Goal: Task Accomplishment & Management: Use online tool/utility

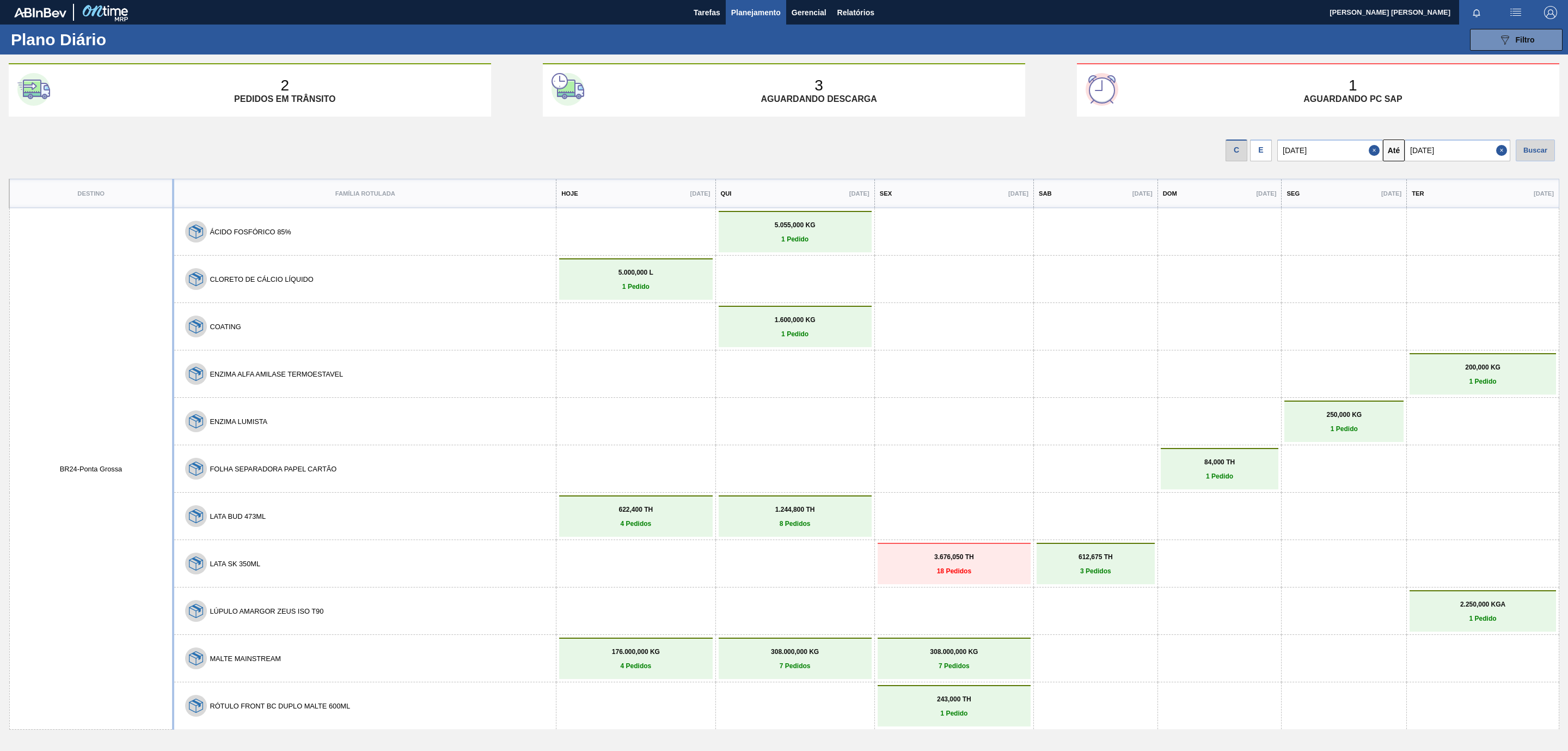
click at [925, 569] on p "18 Pedidos" at bounding box center [954, 571] width 147 height 8
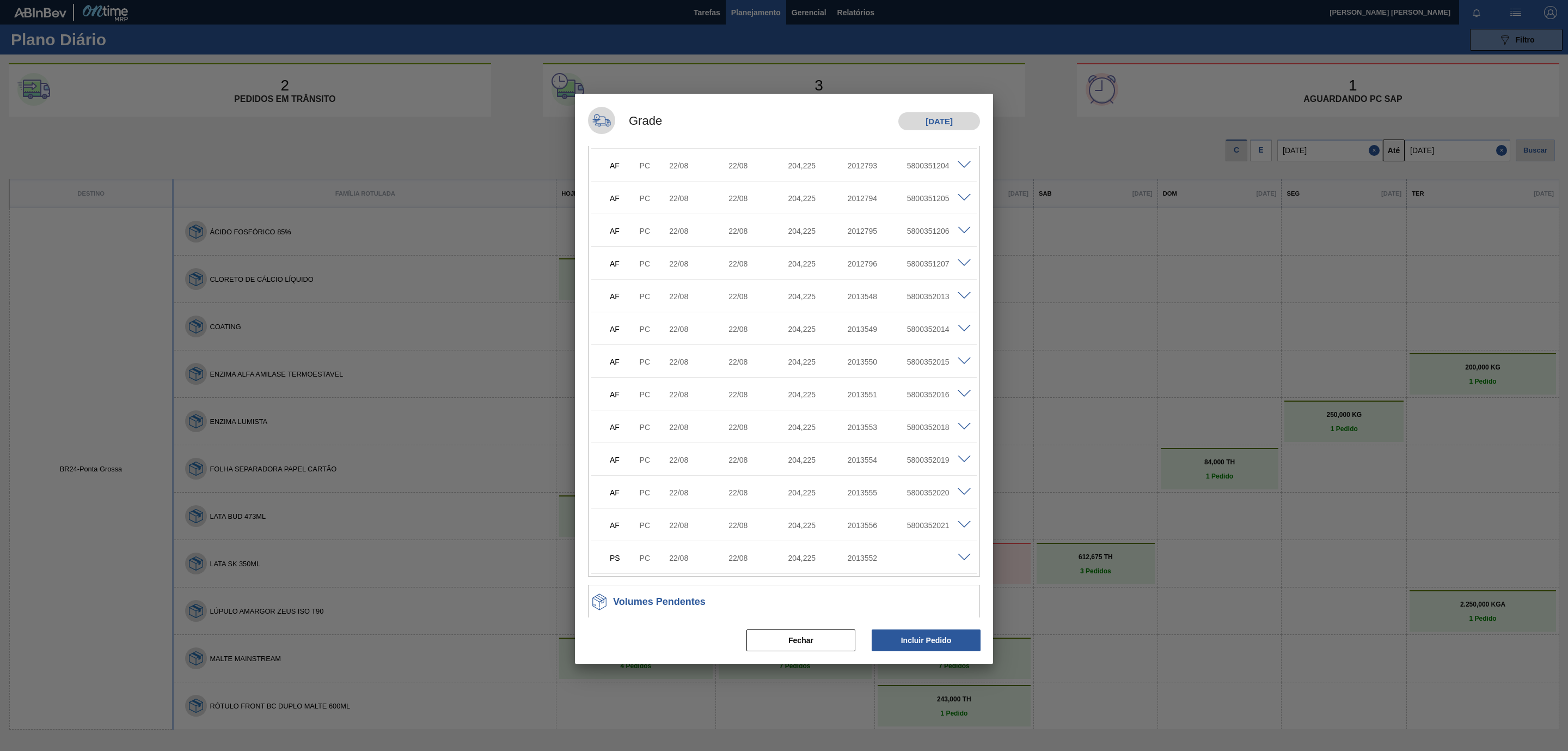
scroll to position [278, 0]
click at [822, 646] on button "Fechar" at bounding box center [800, 640] width 109 height 22
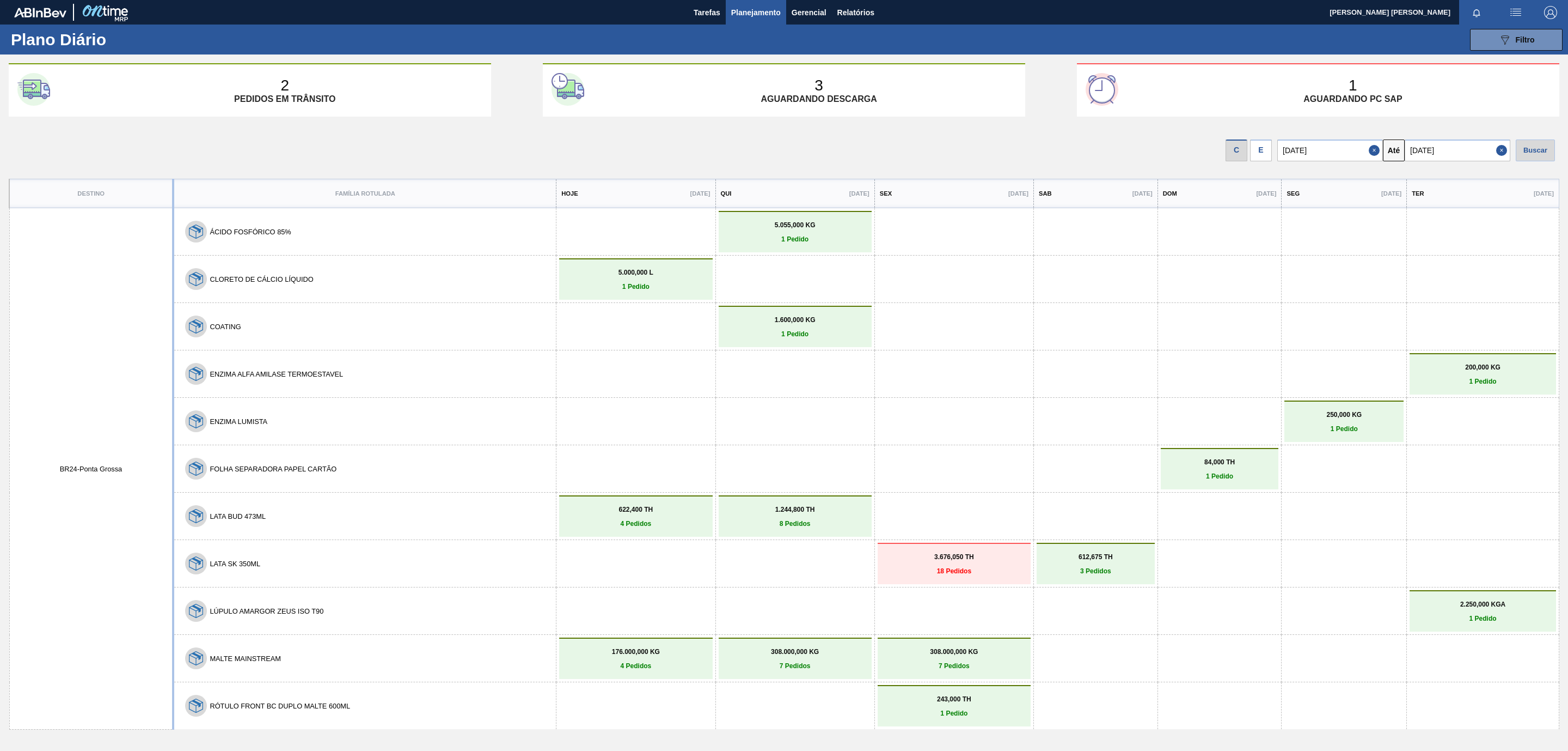
click at [951, 567] on p "18 Pedidos" at bounding box center [954, 571] width 147 height 8
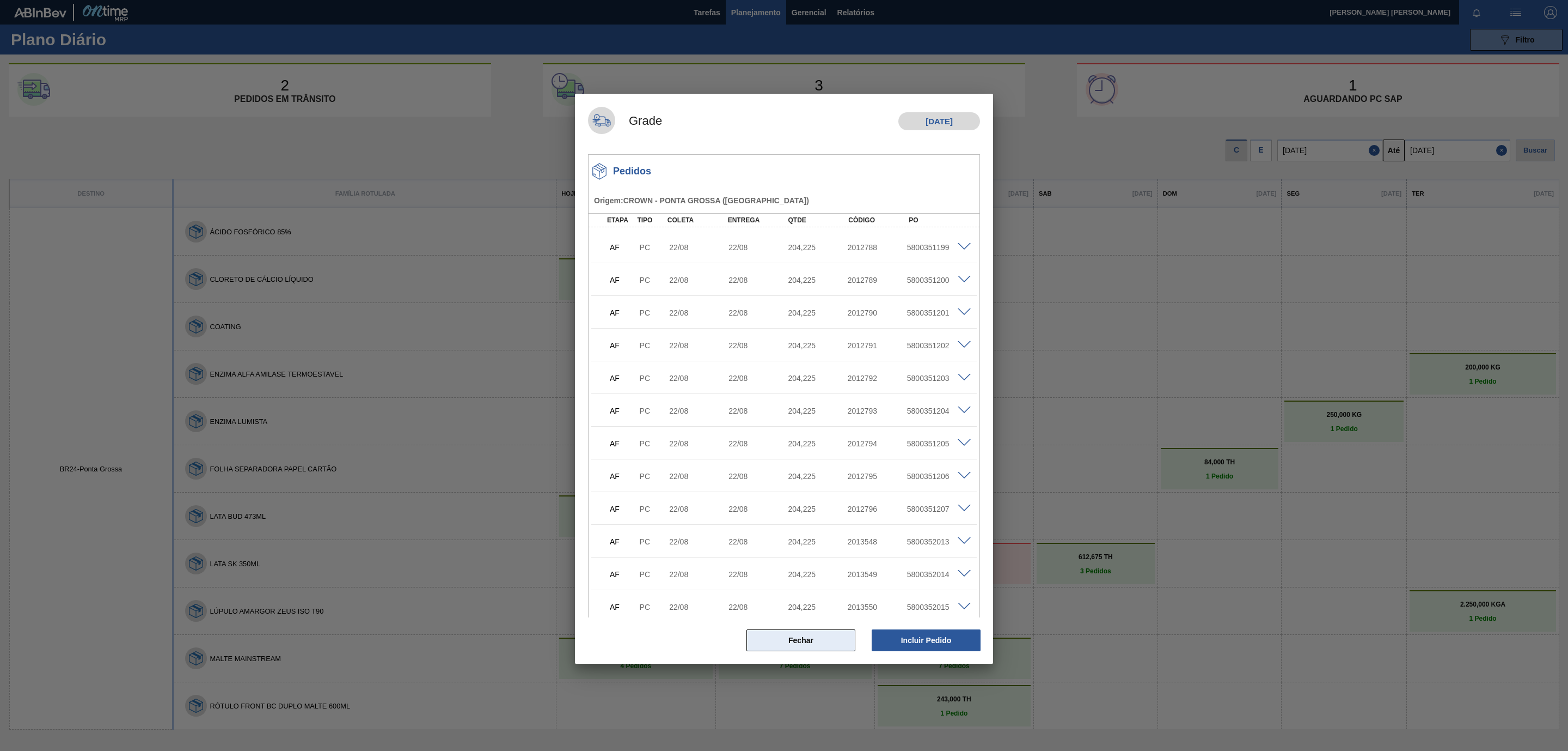
click at [833, 640] on button "Fechar" at bounding box center [800, 640] width 109 height 22
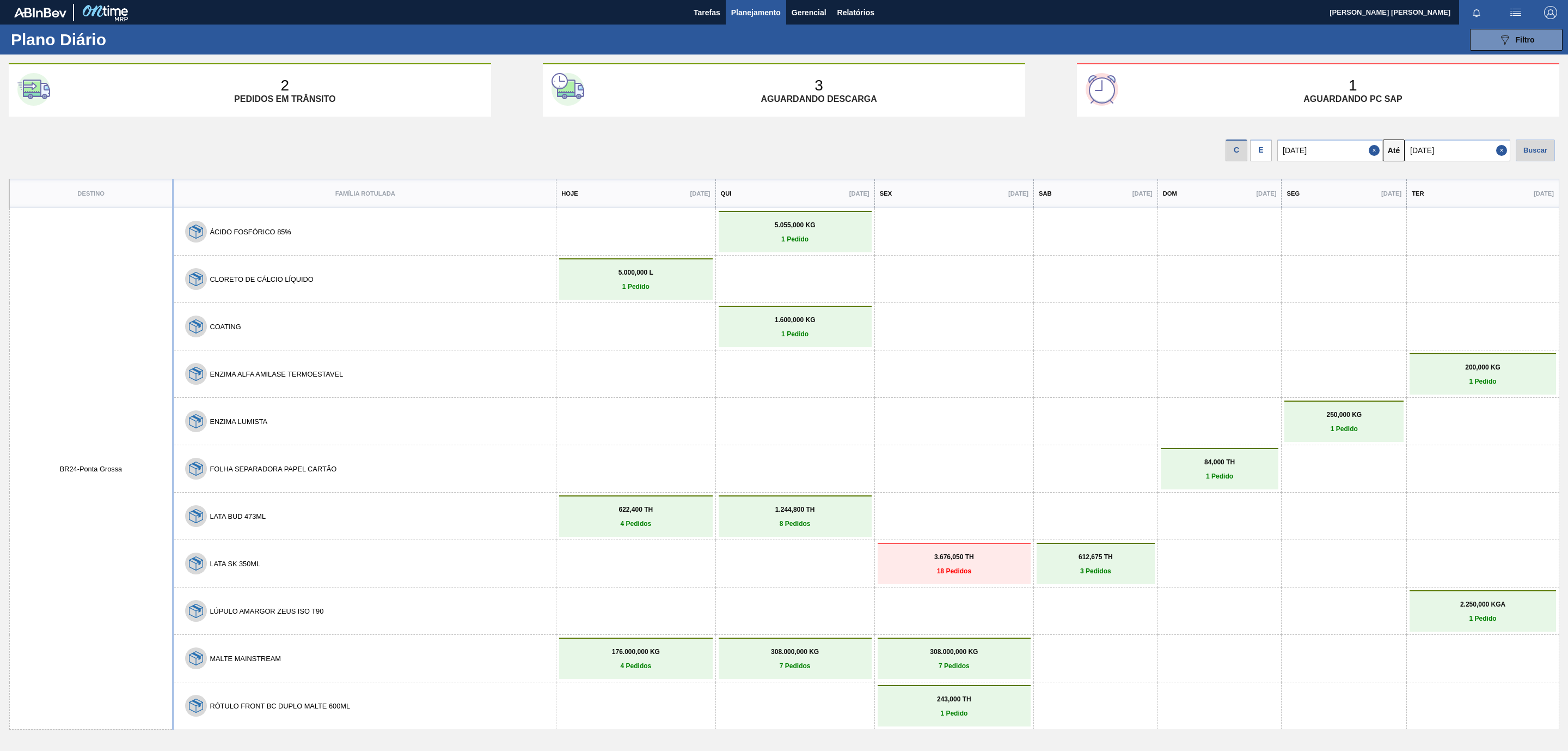
scroll to position [44, 0]
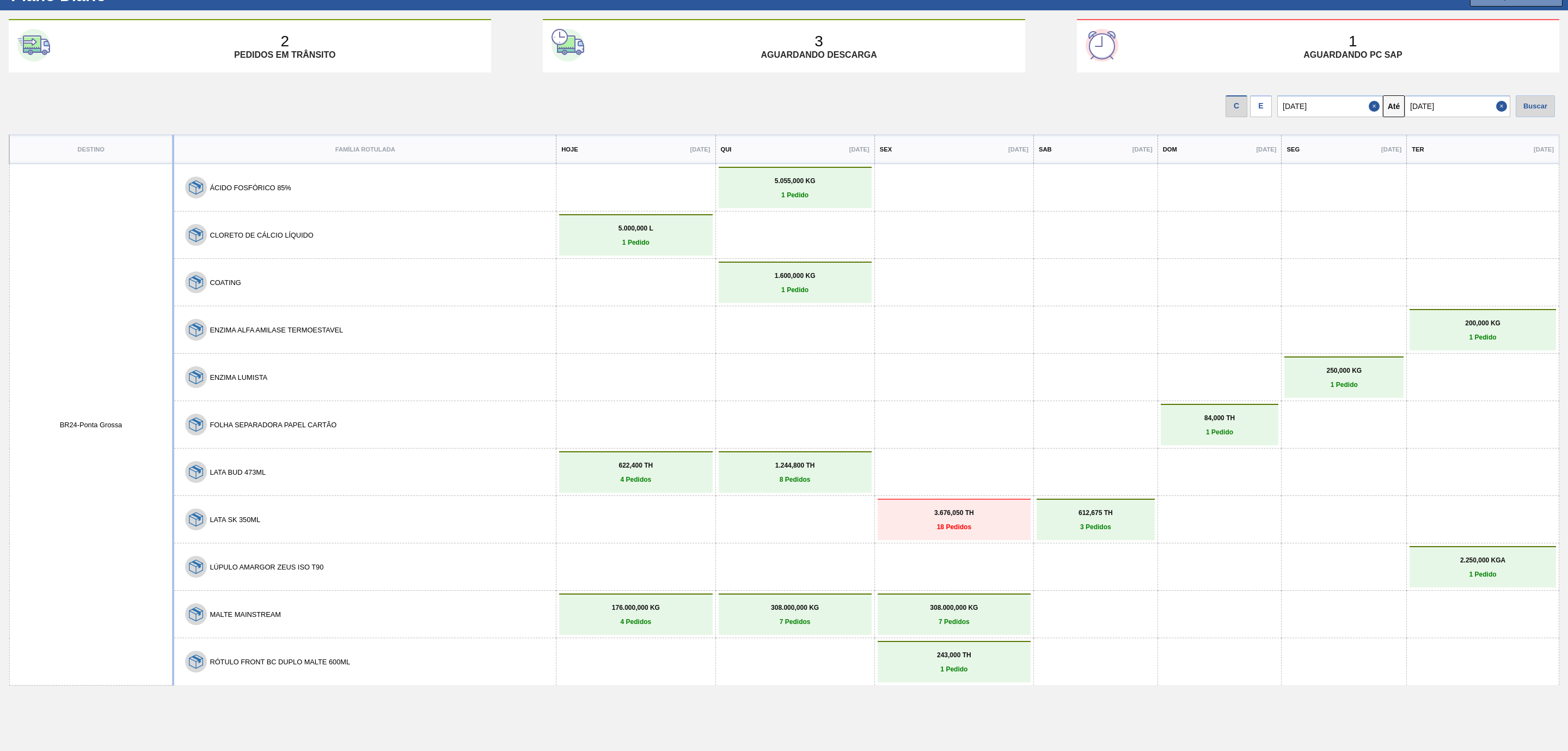
click at [608, 463] on p "622,400 TH" at bounding box center [635, 465] width 147 height 8
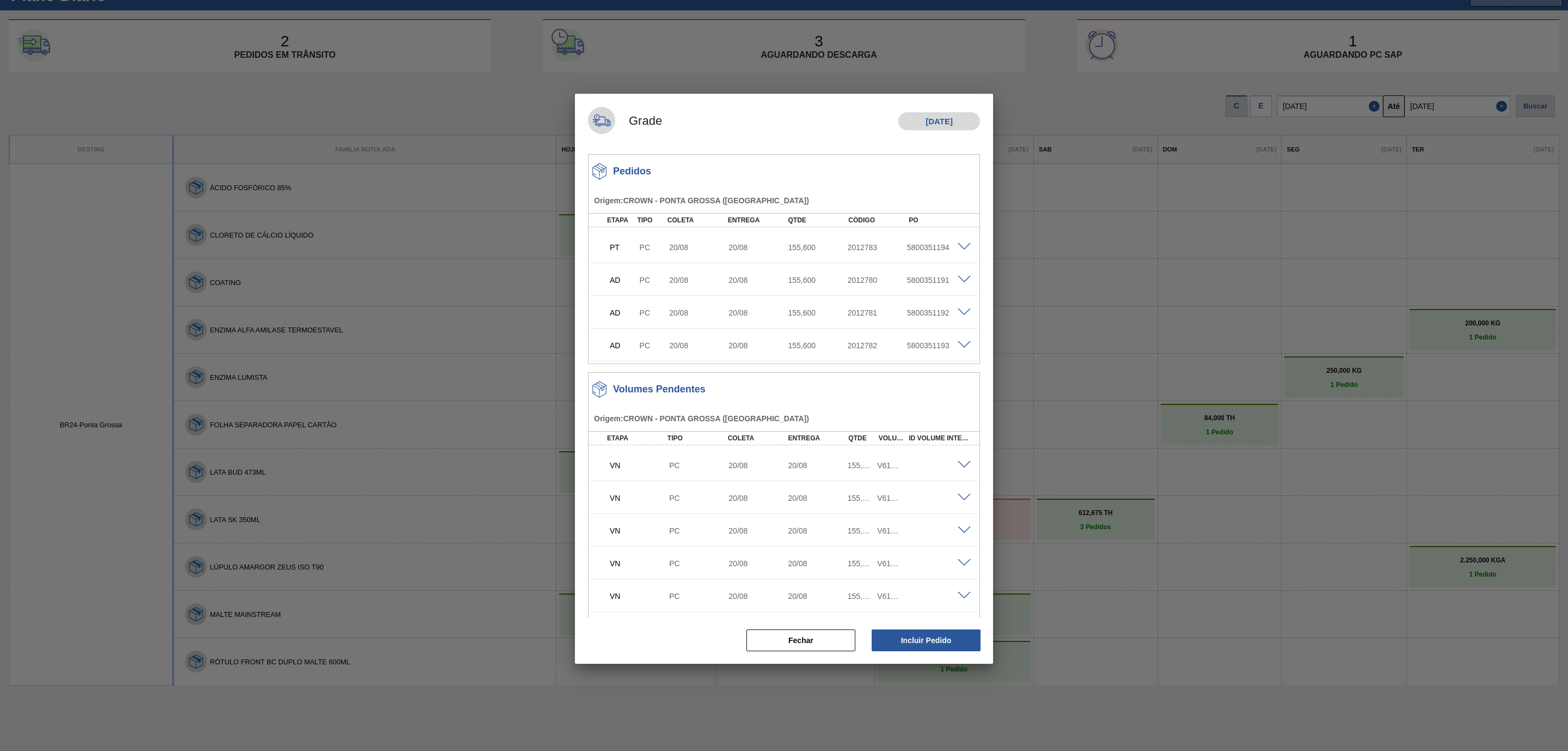
click at [461, 401] on div at bounding box center [784, 375] width 1568 height 751
click at [836, 634] on button "Fechar" at bounding box center [800, 640] width 109 height 22
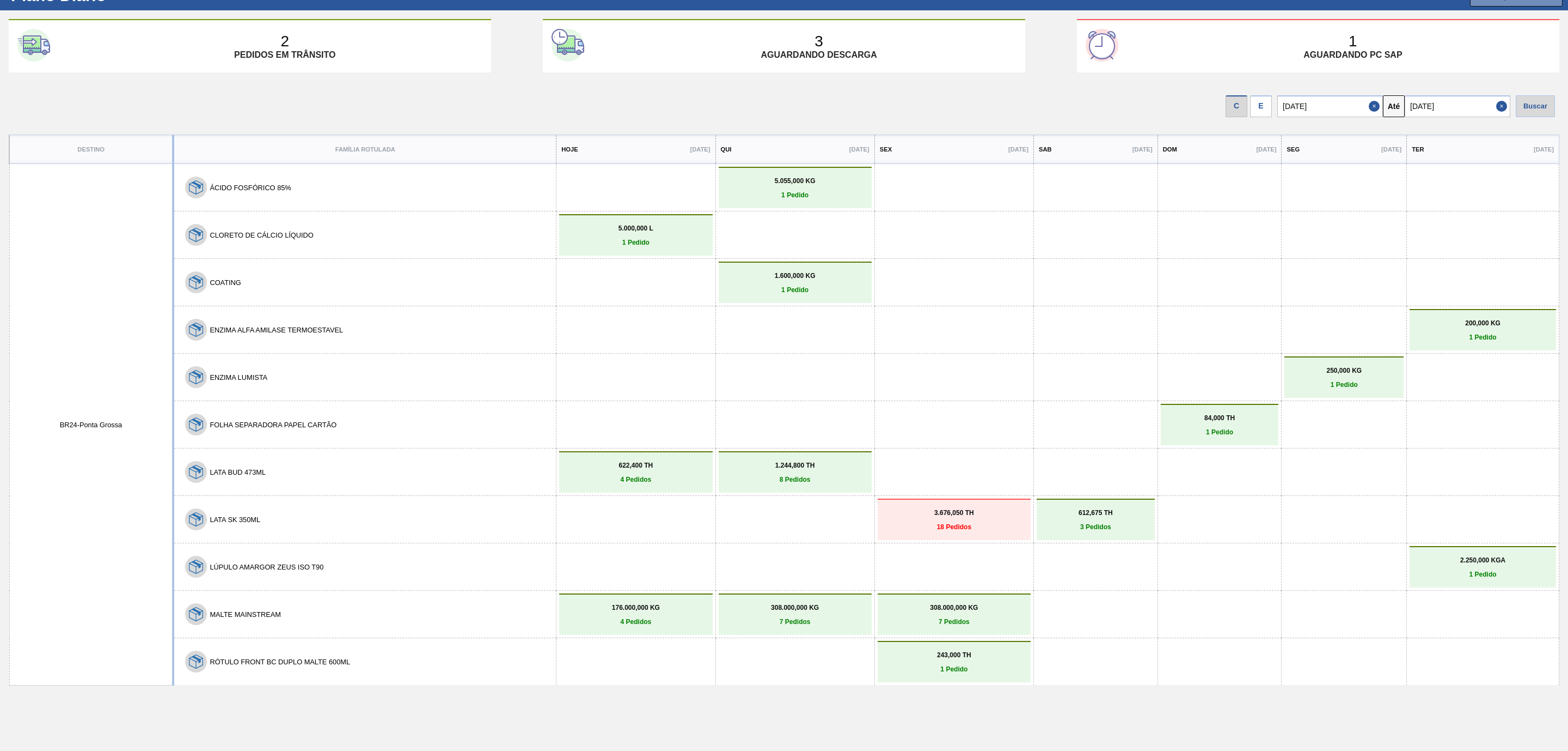
click at [777, 478] on p "8 Pedidos" at bounding box center [795, 479] width 147 height 8
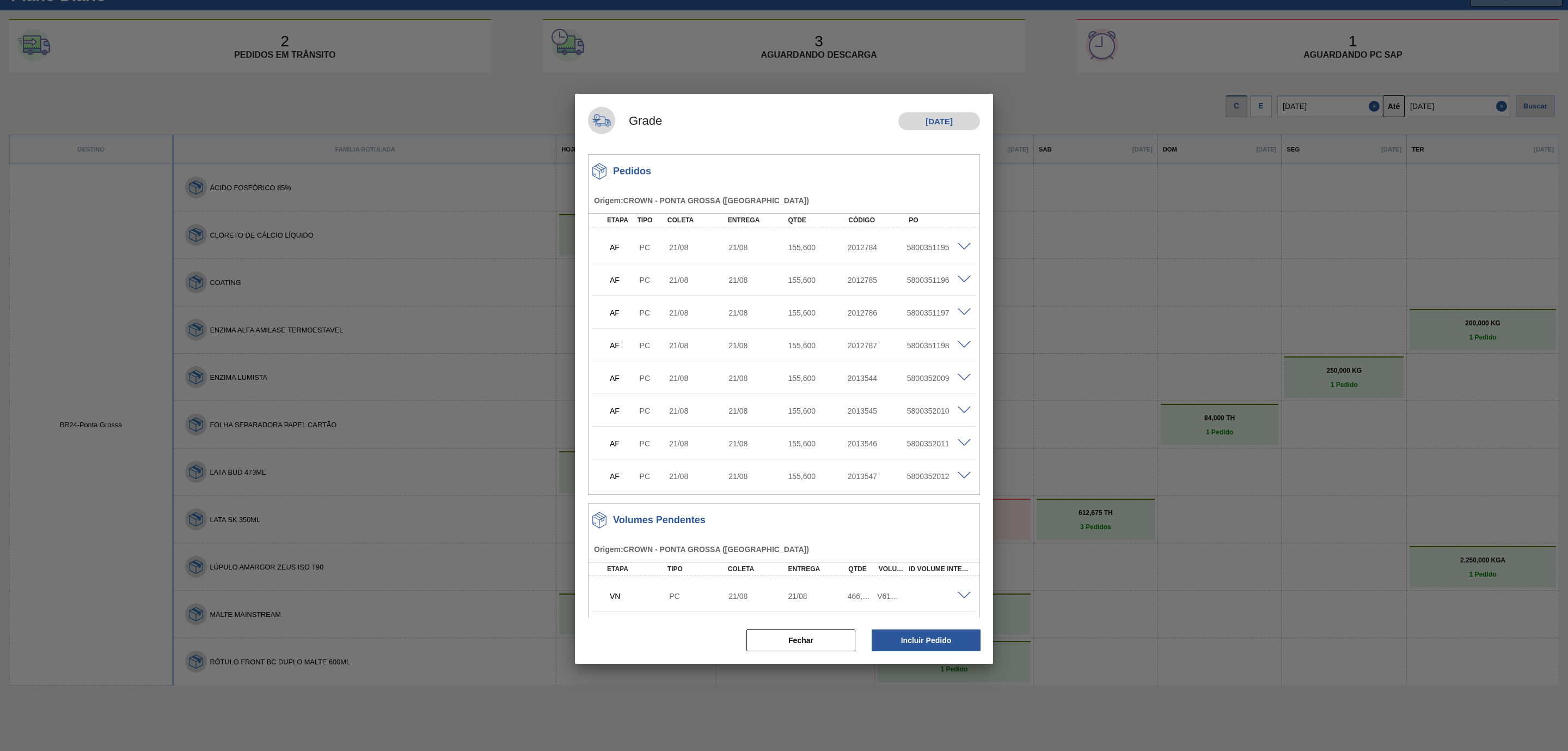
scroll to position [29, 0]
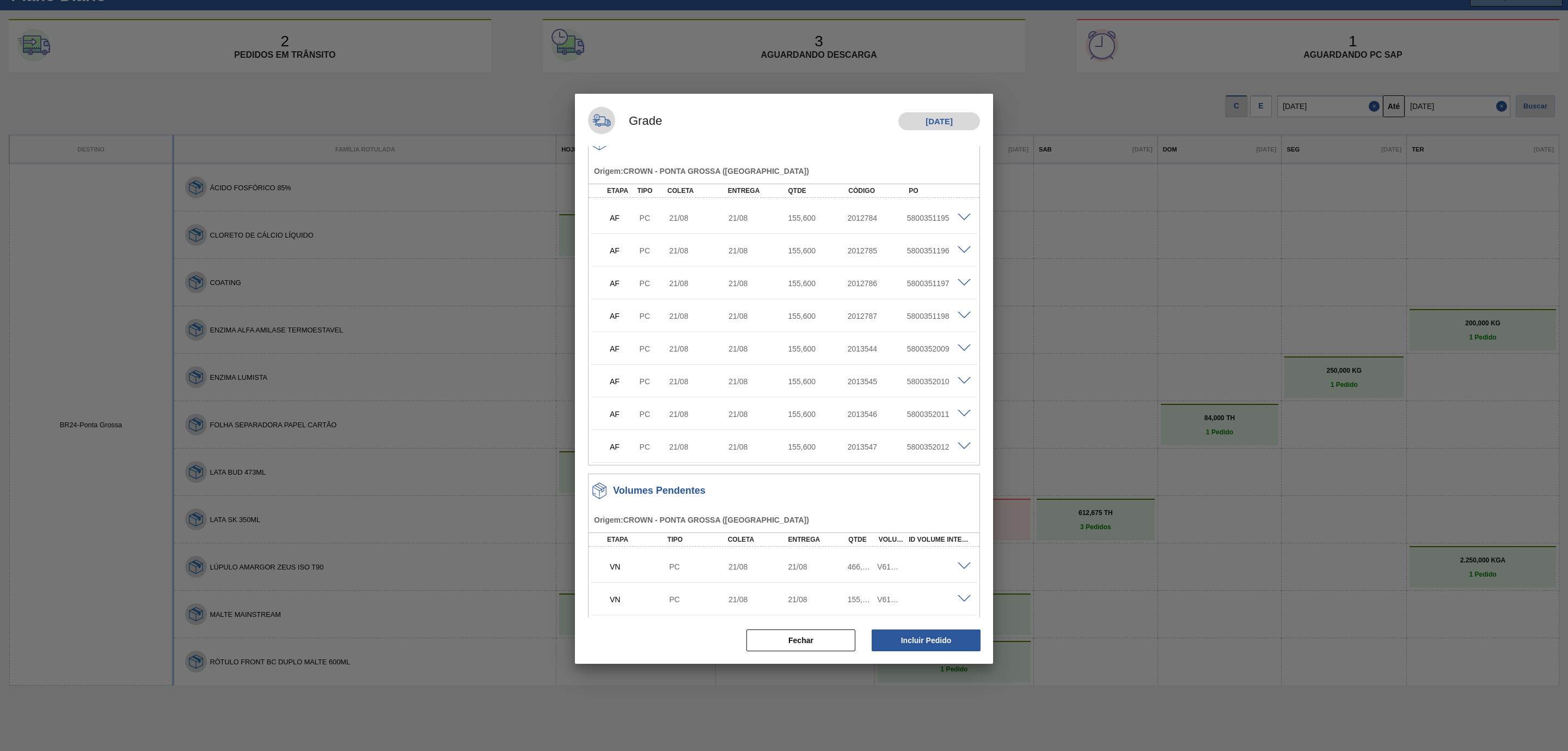
click at [957, 565] on span at bounding box center [964, 566] width 13 height 8
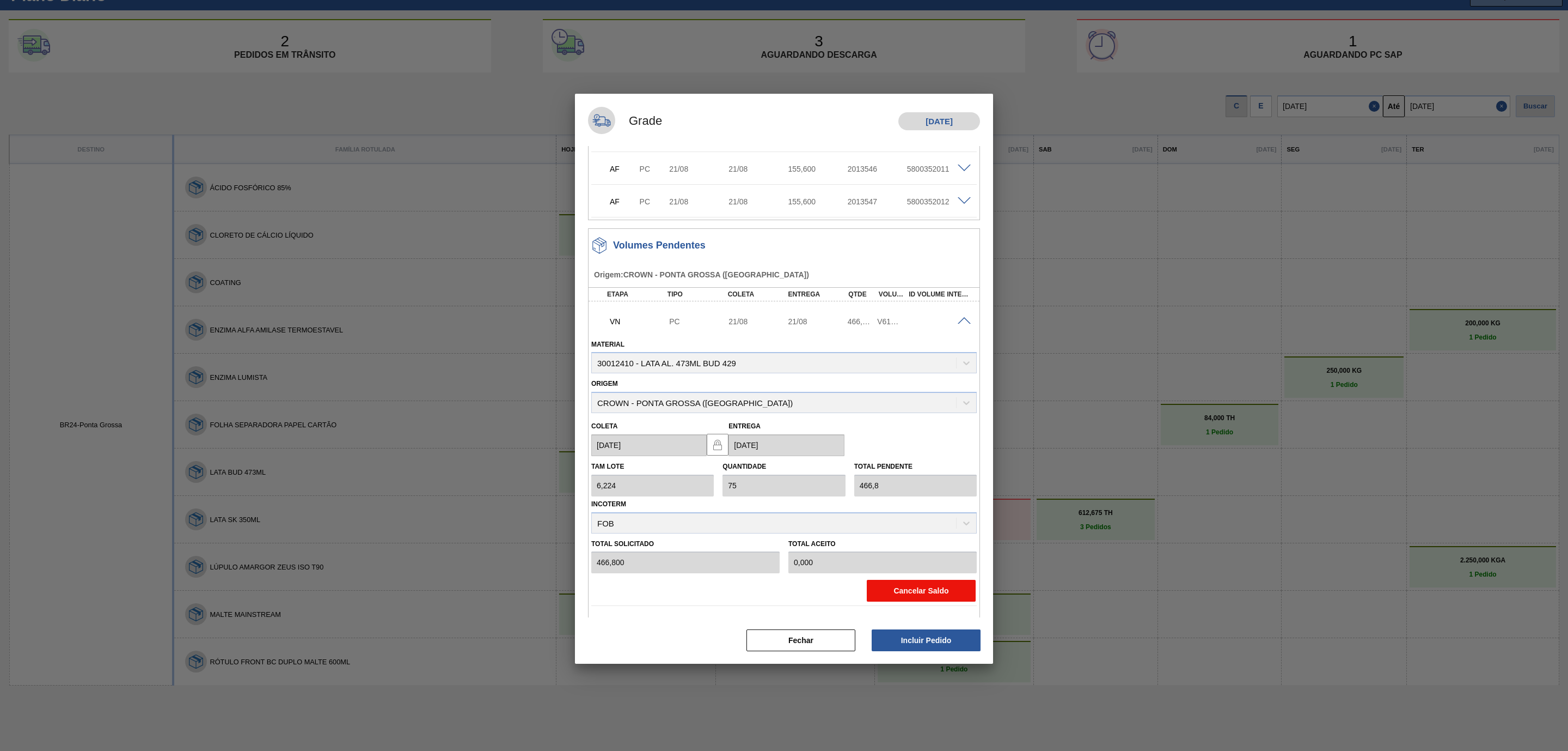
scroll to position [298, 0]
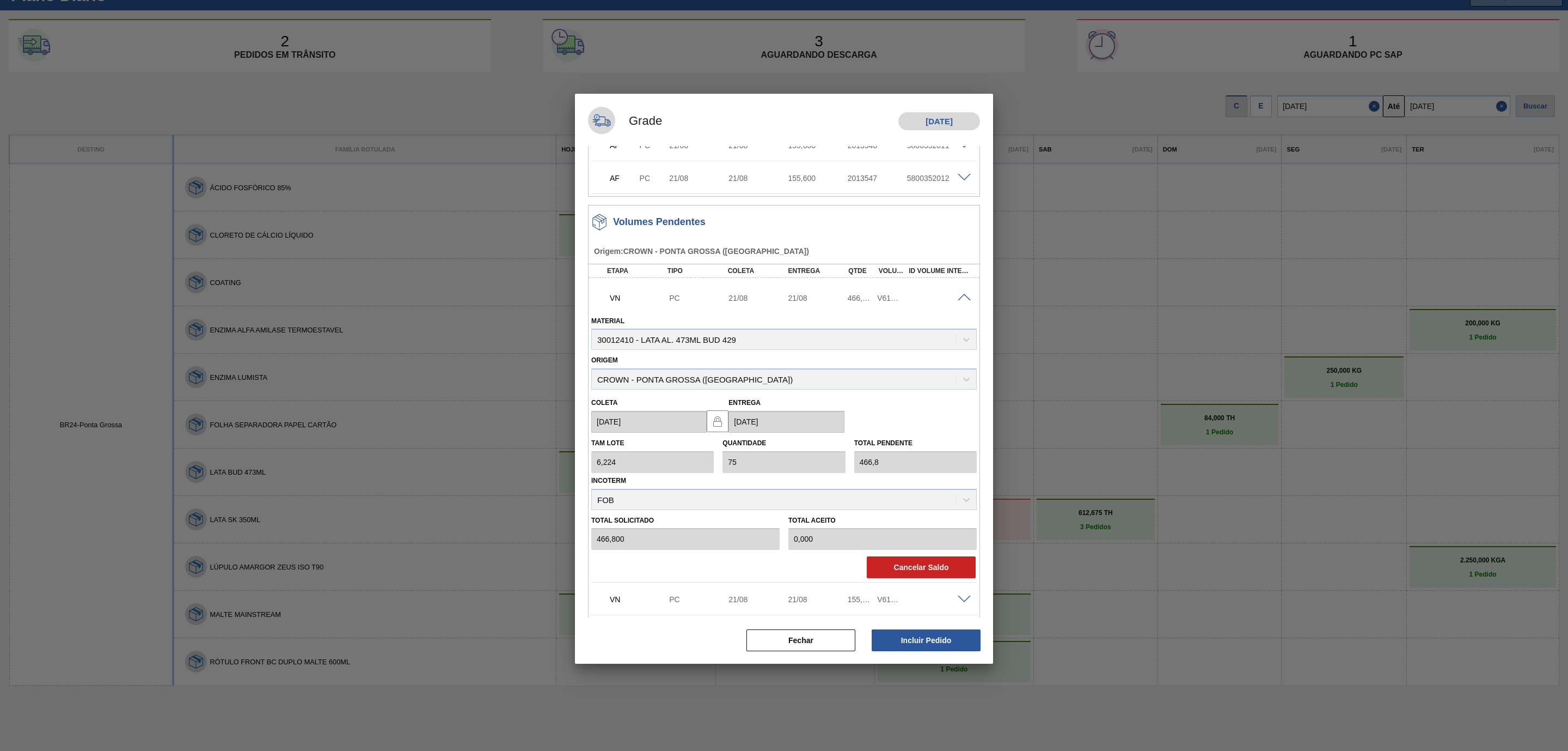
click at [962, 599] on span at bounding box center [964, 599] width 13 height 8
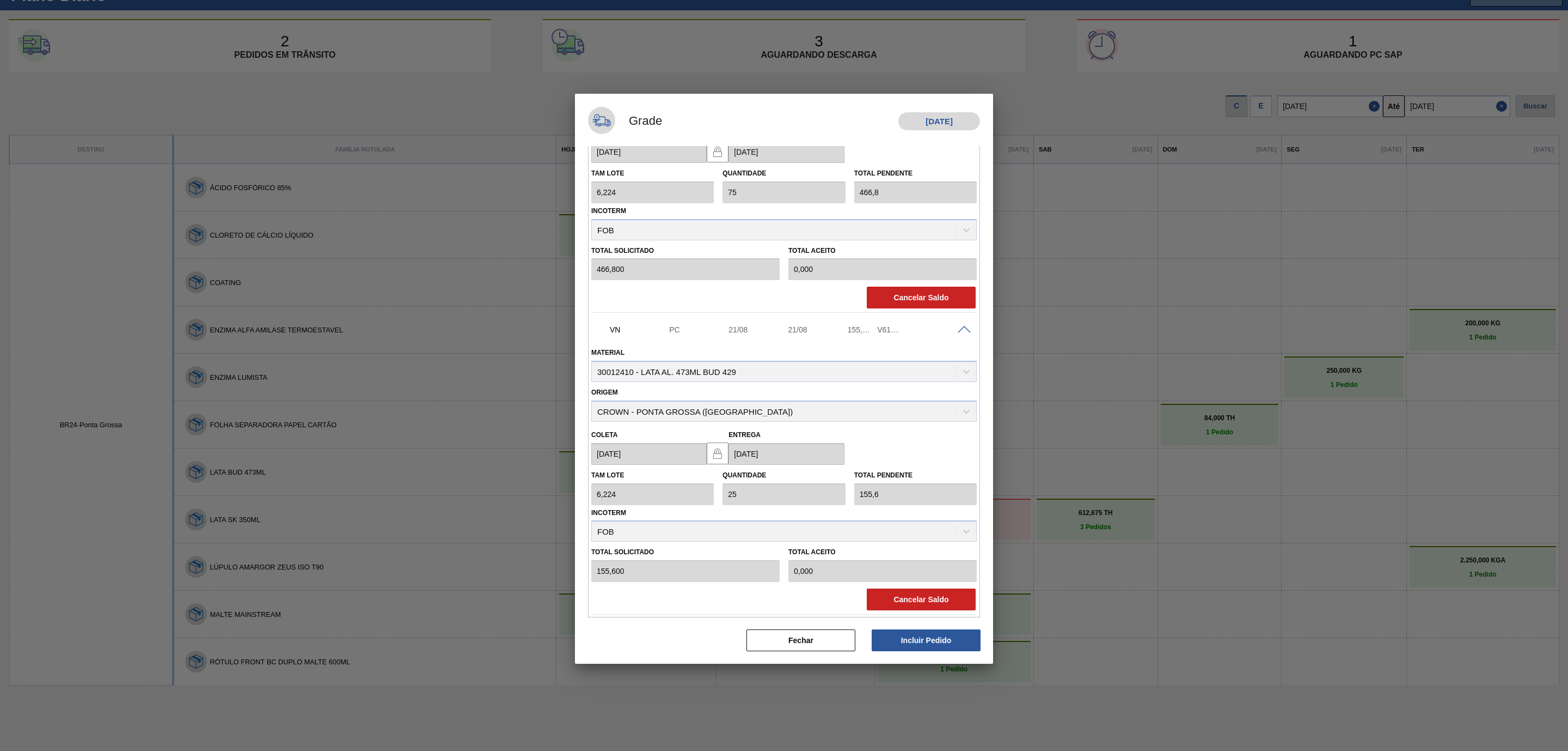
scroll to position [323, 0]
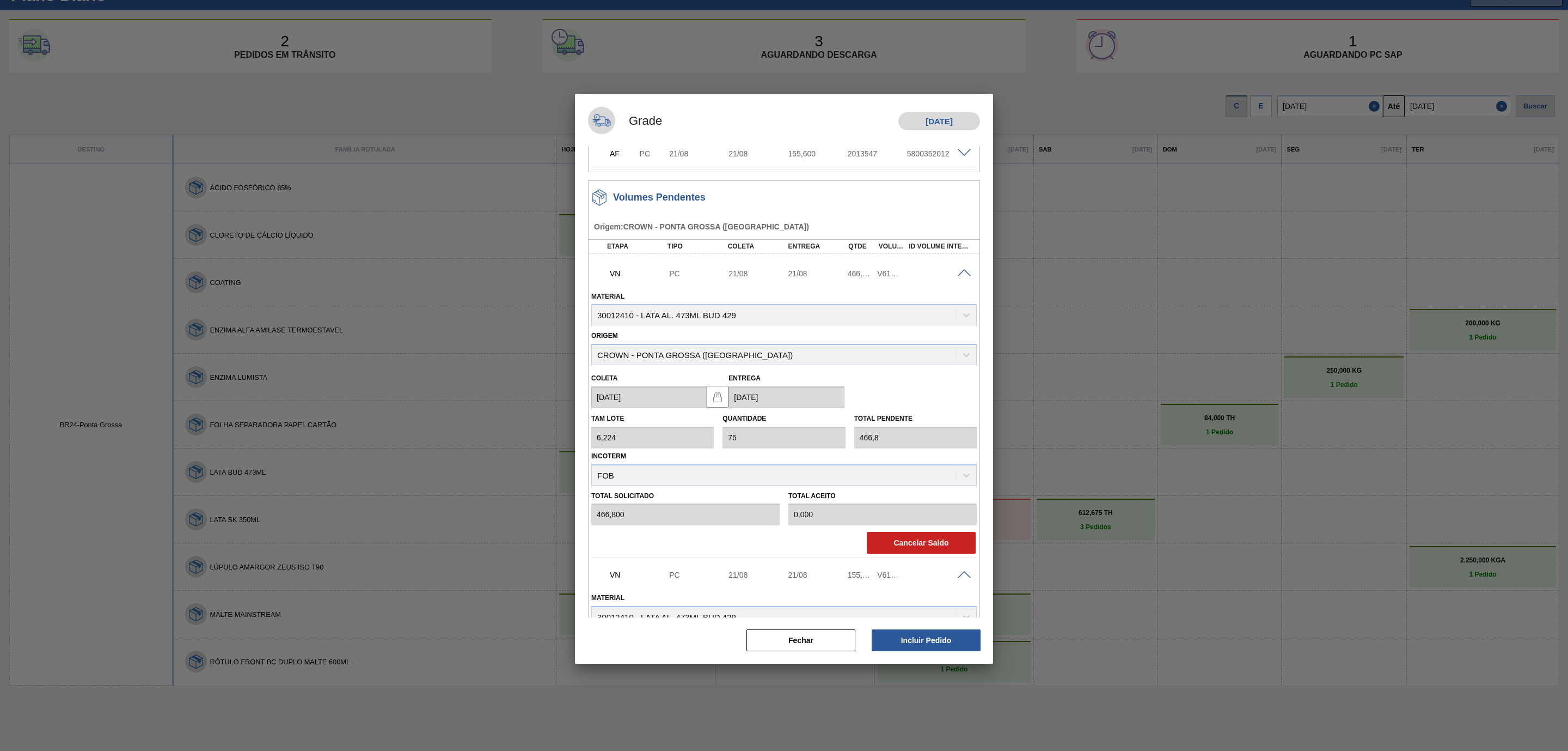
click at [957, 270] on span at bounding box center [964, 273] width 13 height 8
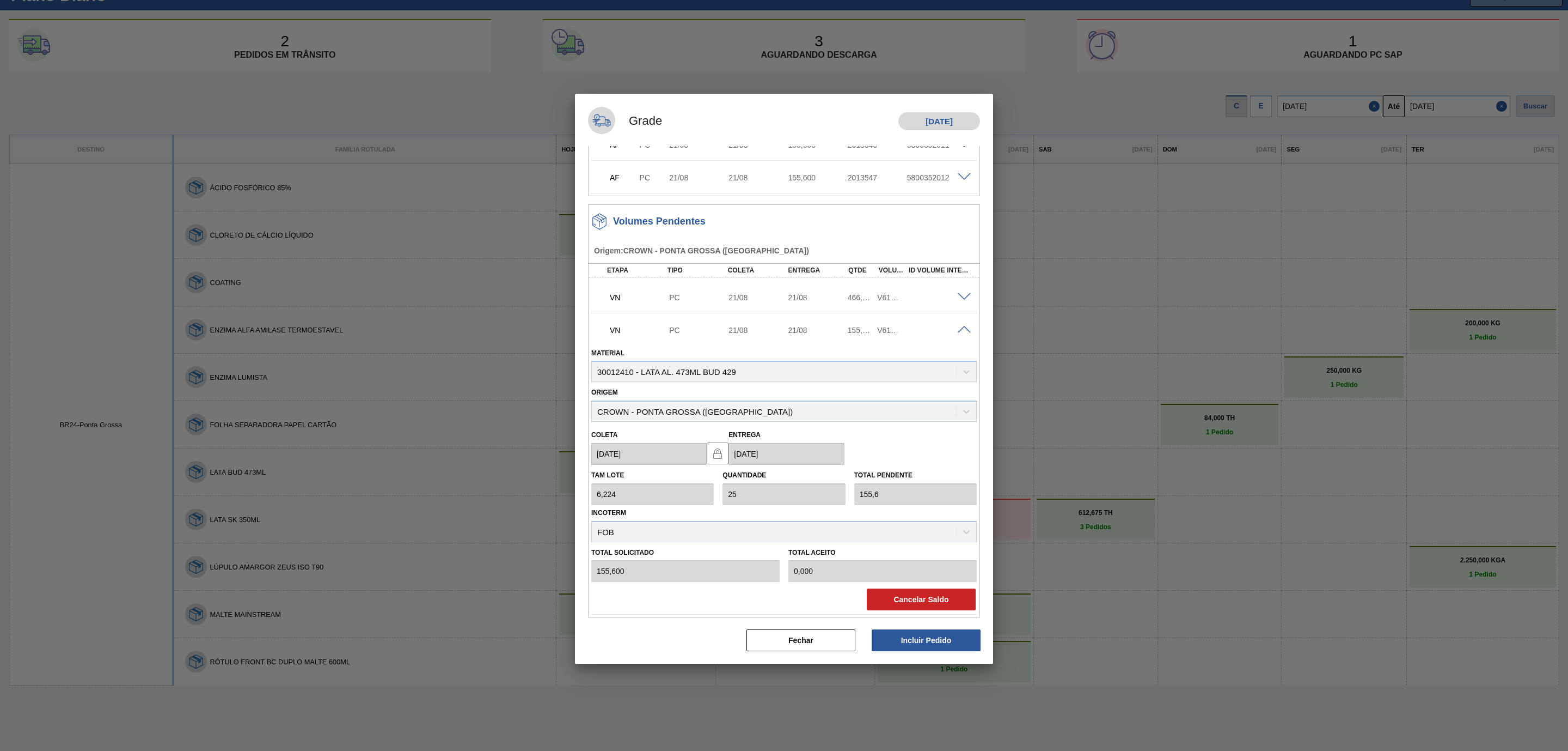
scroll to position [298, 0]
click at [969, 328] on div at bounding box center [966, 329] width 22 height 8
click at [964, 333] on div "VN PC 21/08 21/08 155,600 V616709" at bounding box center [783, 330] width 385 height 27
click at [822, 640] on button "Fechar" at bounding box center [800, 640] width 109 height 22
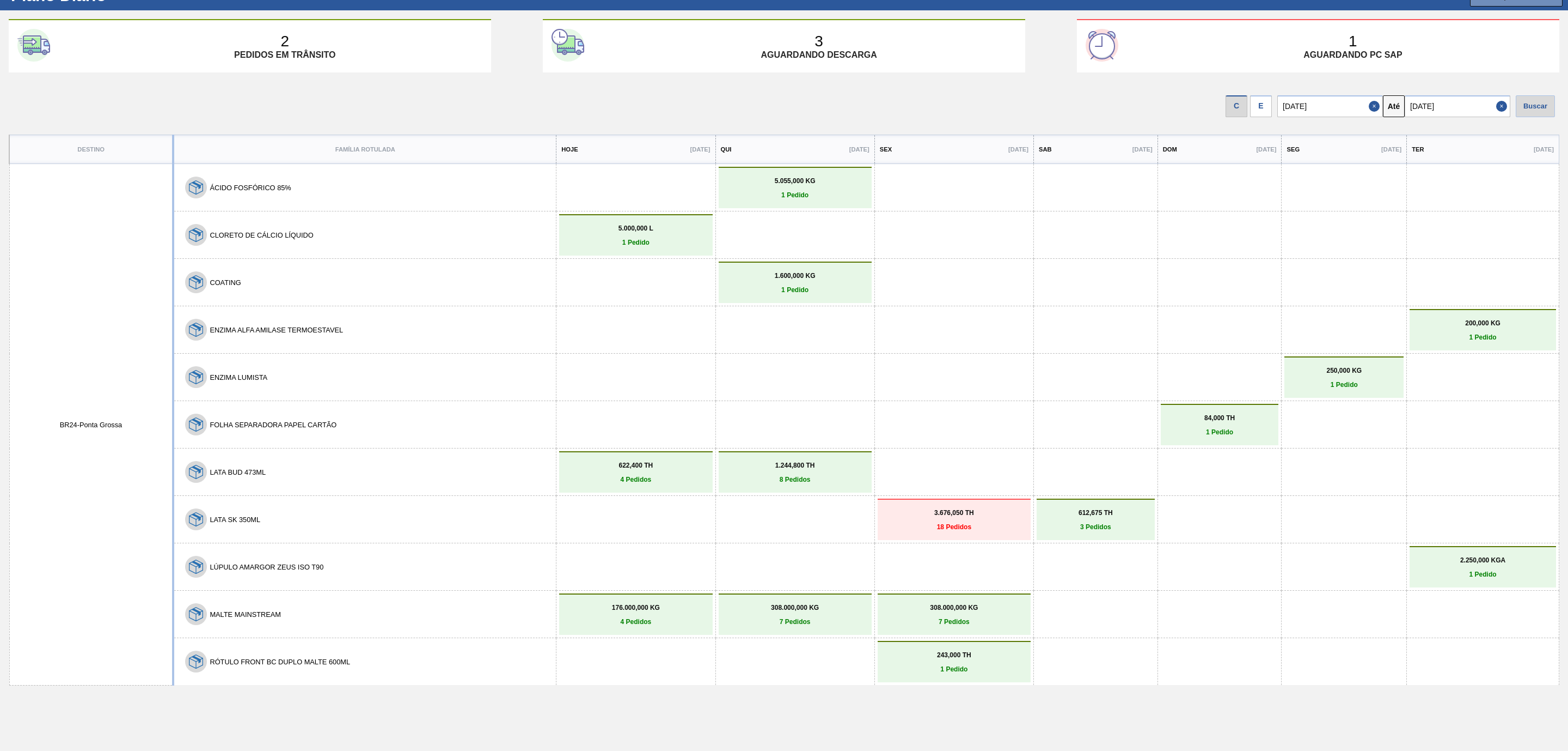
click at [662, 476] on p "4 Pedidos" at bounding box center [635, 479] width 147 height 8
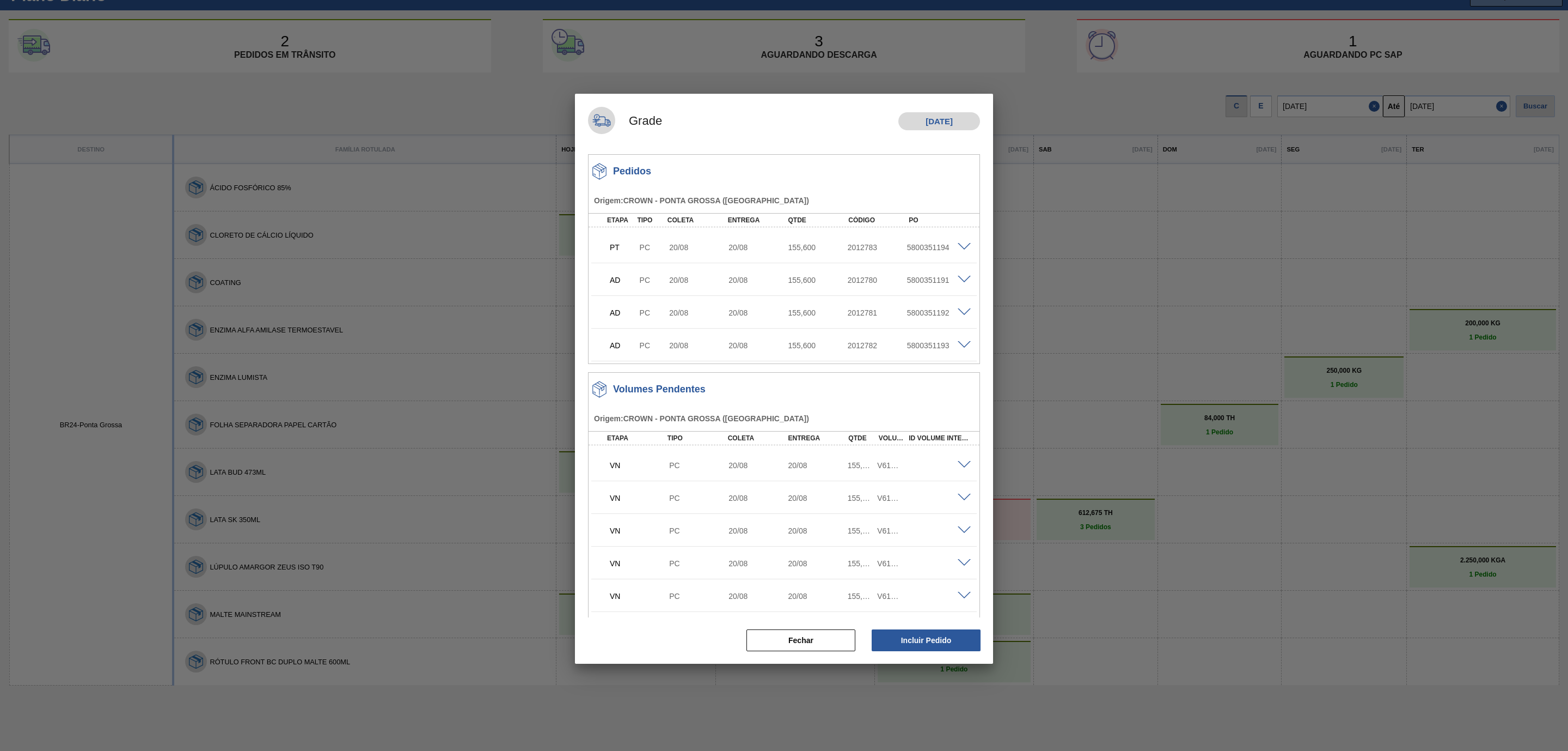
click at [957, 463] on span at bounding box center [964, 465] width 13 height 8
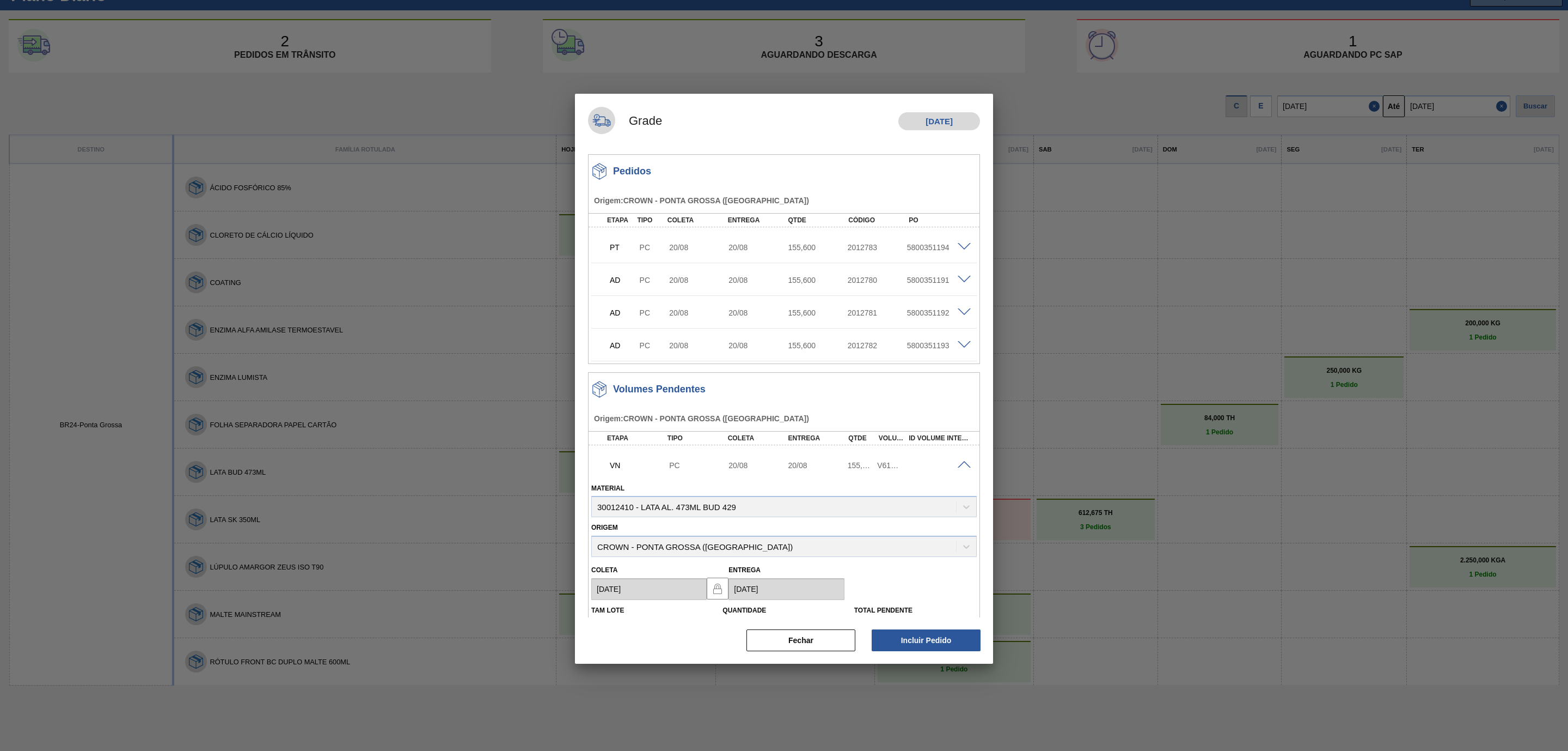
click at [962, 242] on div at bounding box center [966, 245] width 22 height 8
click at [962, 247] on span at bounding box center [964, 247] width 13 height 8
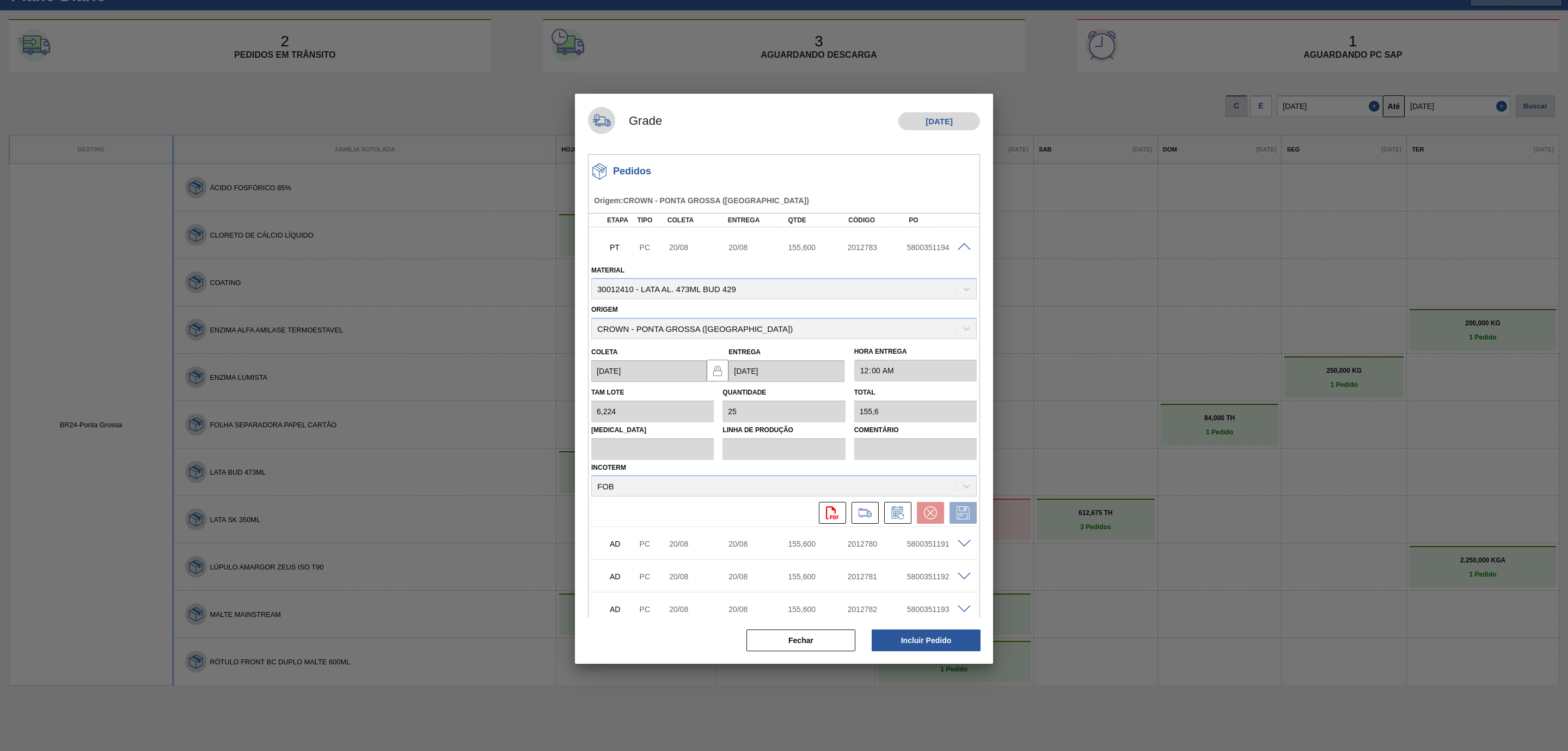
scroll to position [245, 0]
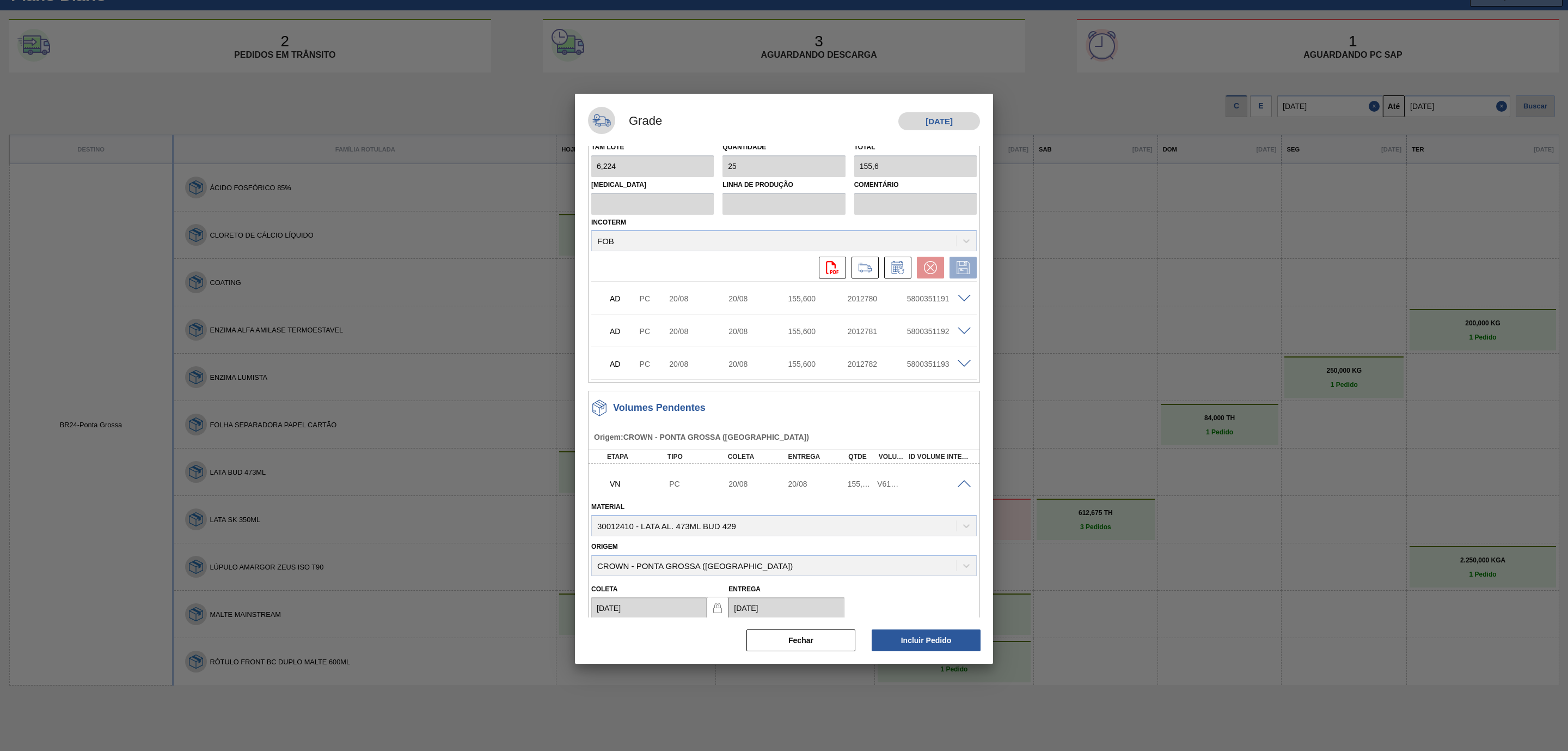
click at [962, 297] on span at bounding box center [964, 298] width 13 height 8
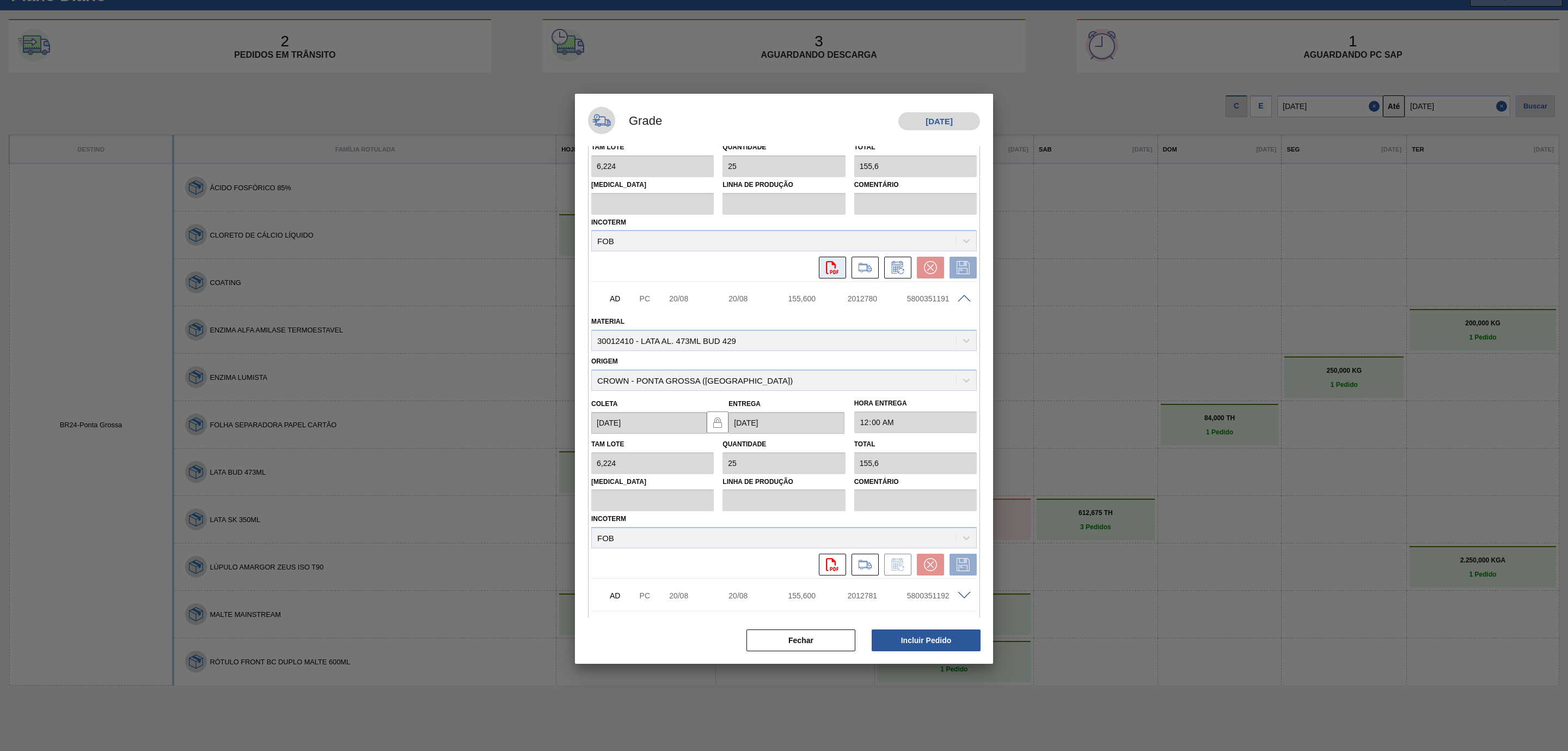
click at [828, 271] on icon at bounding box center [832, 267] width 13 height 13
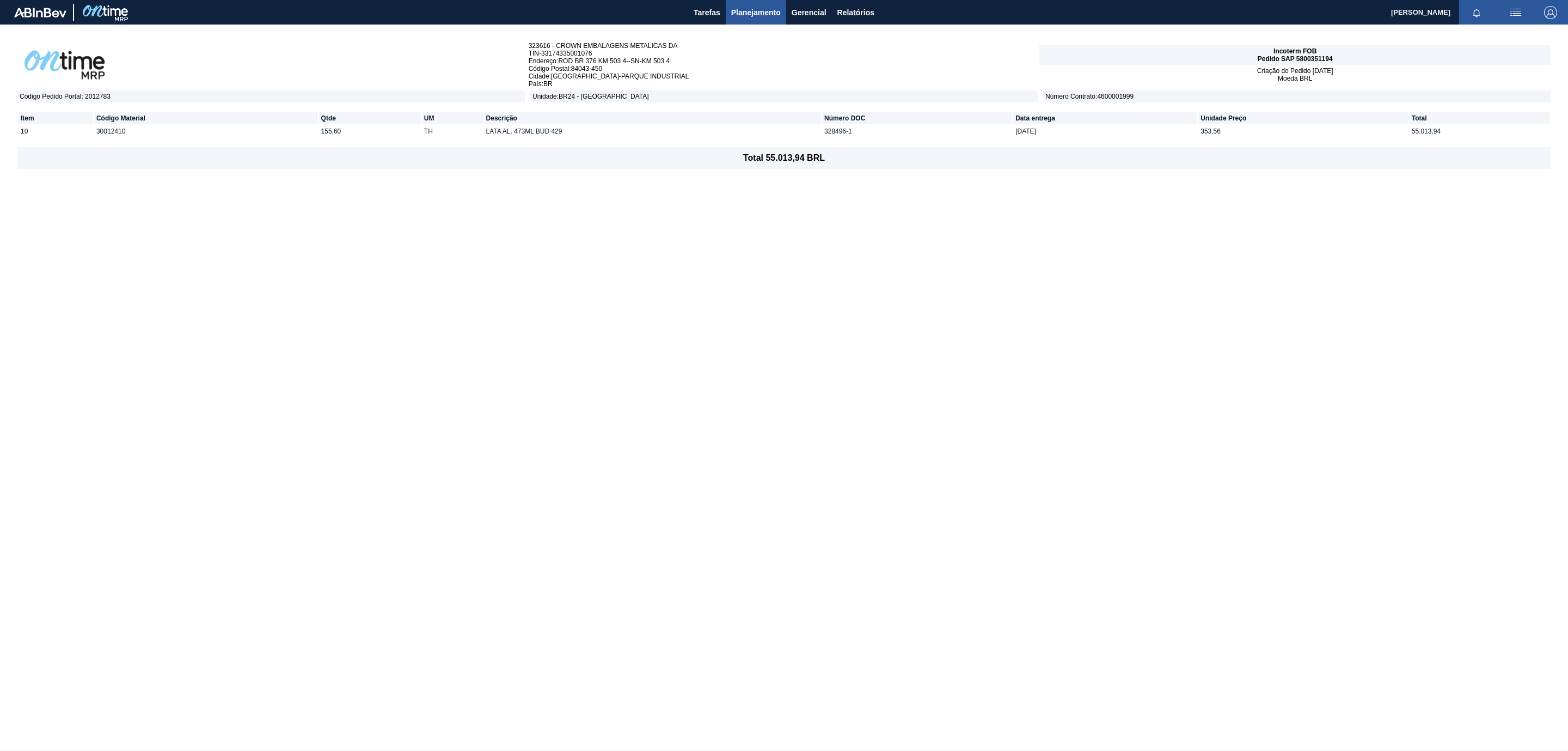
click at [760, 12] on span "Planejamento" at bounding box center [755, 12] width 49 height 13
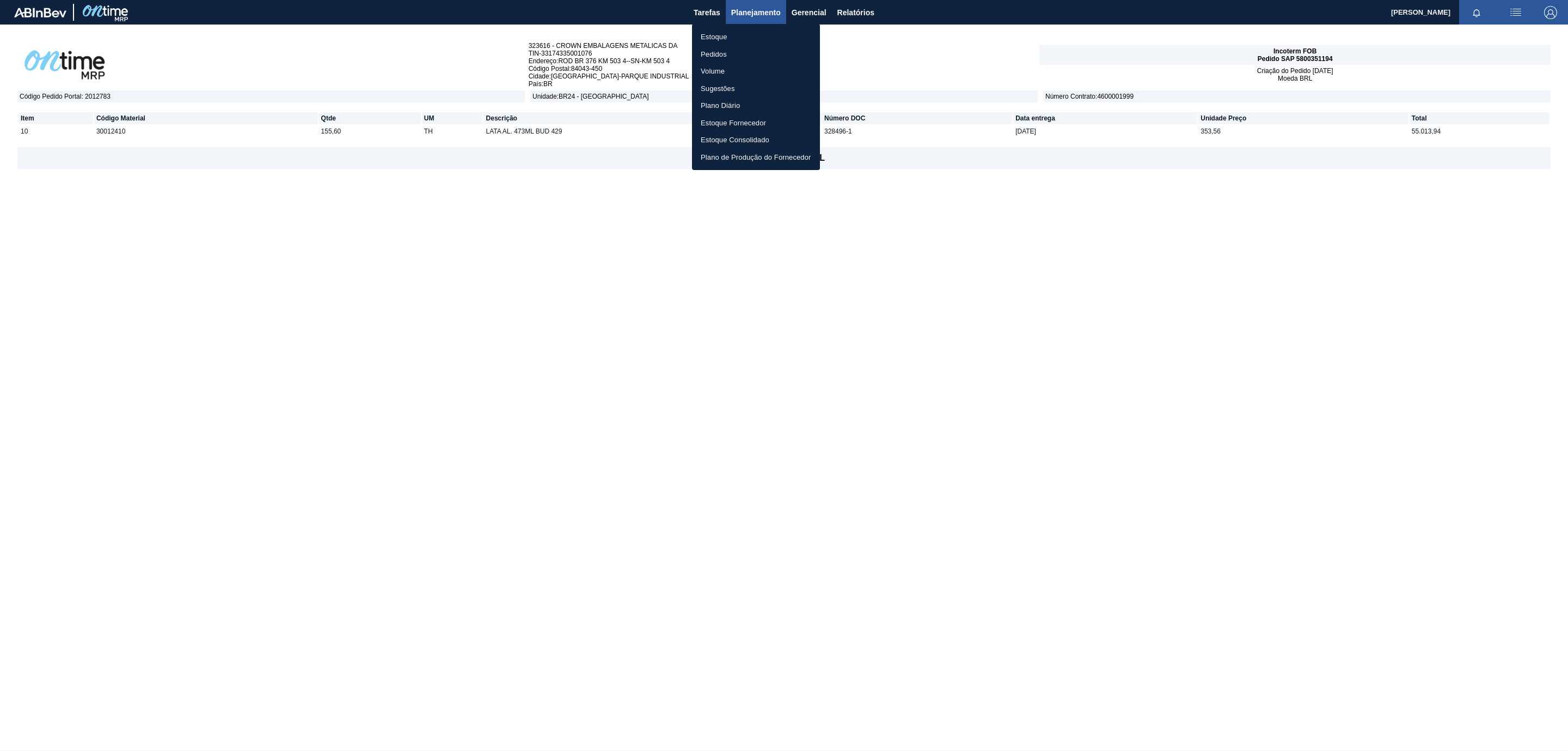
click at [722, 55] on li "Pedidos" at bounding box center [756, 54] width 128 height 18
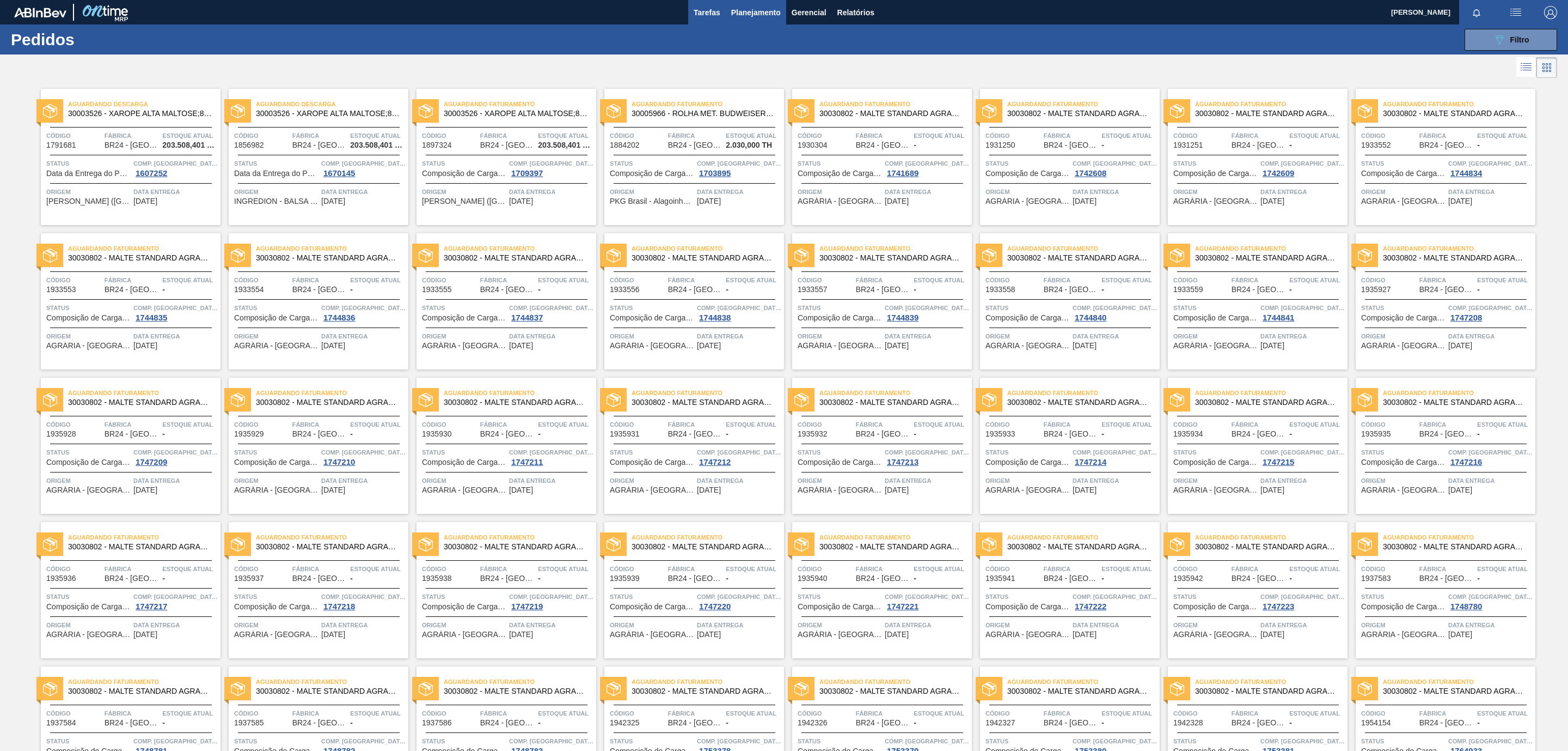
click at [703, 12] on span "Tarefas" at bounding box center [707, 12] width 27 height 13
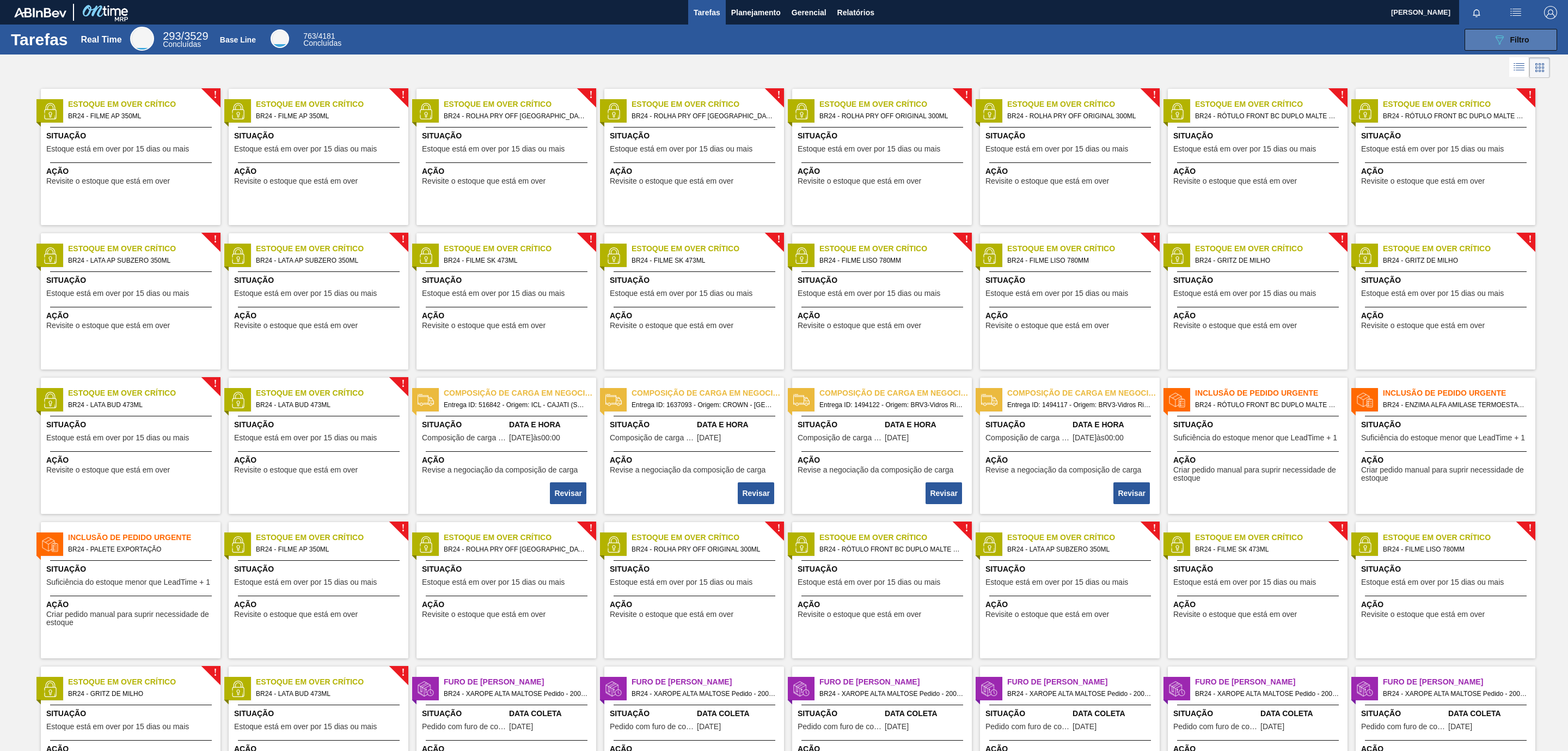
click at [1507, 41] on div "089F7B8B-B2A5-4AFE-B5C0-19BA573D28AC Filtro" at bounding box center [1511, 40] width 37 height 13
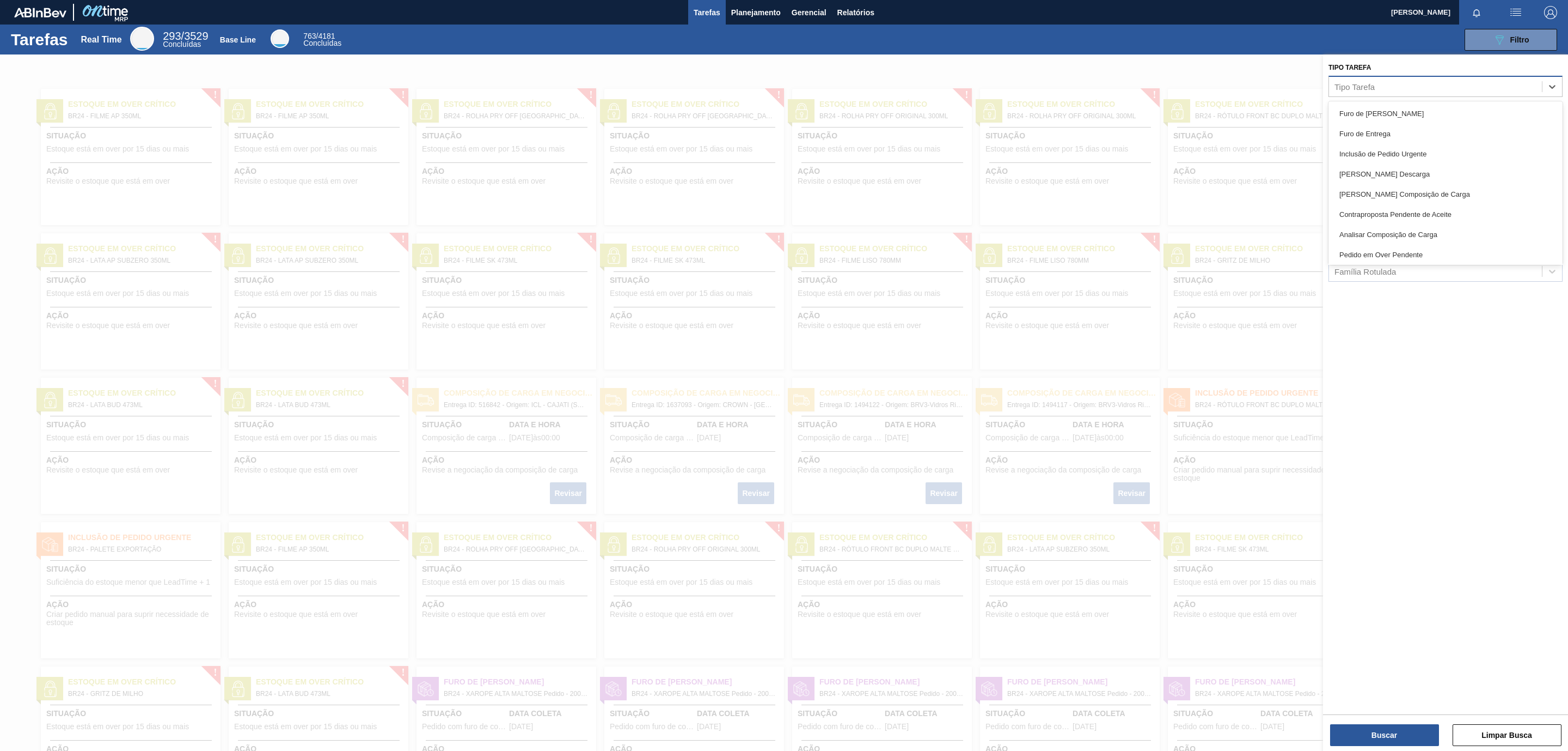
click at [1356, 80] on div "Tipo Tarefa" at bounding box center [1435, 86] width 213 height 16
drag, startPoint x: 1251, startPoint y: 82, endPoint x: 1258, endPoint y: 82, distance: 7.0
click at [1253, 82] on div at bounding box center [784, 429] width 1568 height 751
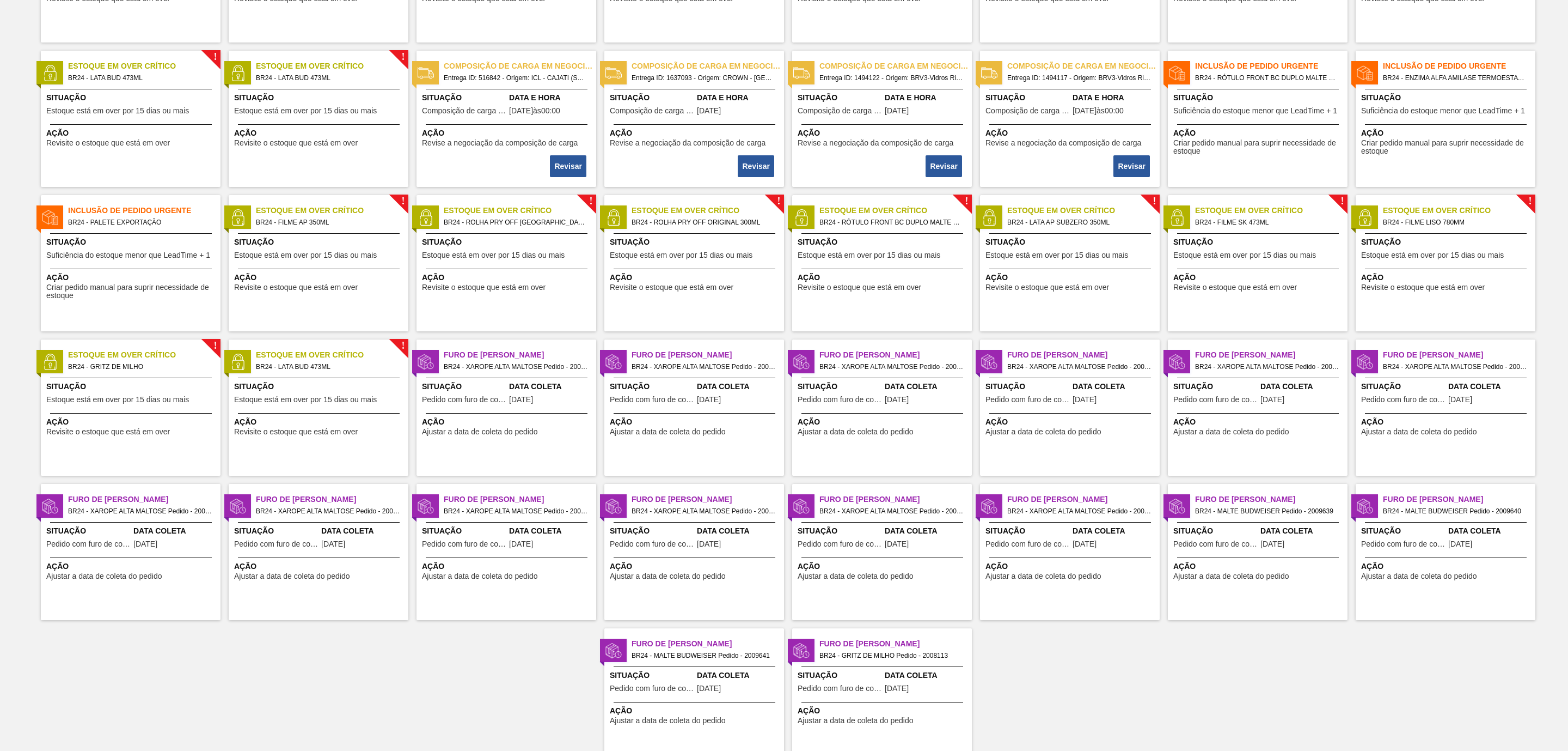
scroll to position [163, 0]
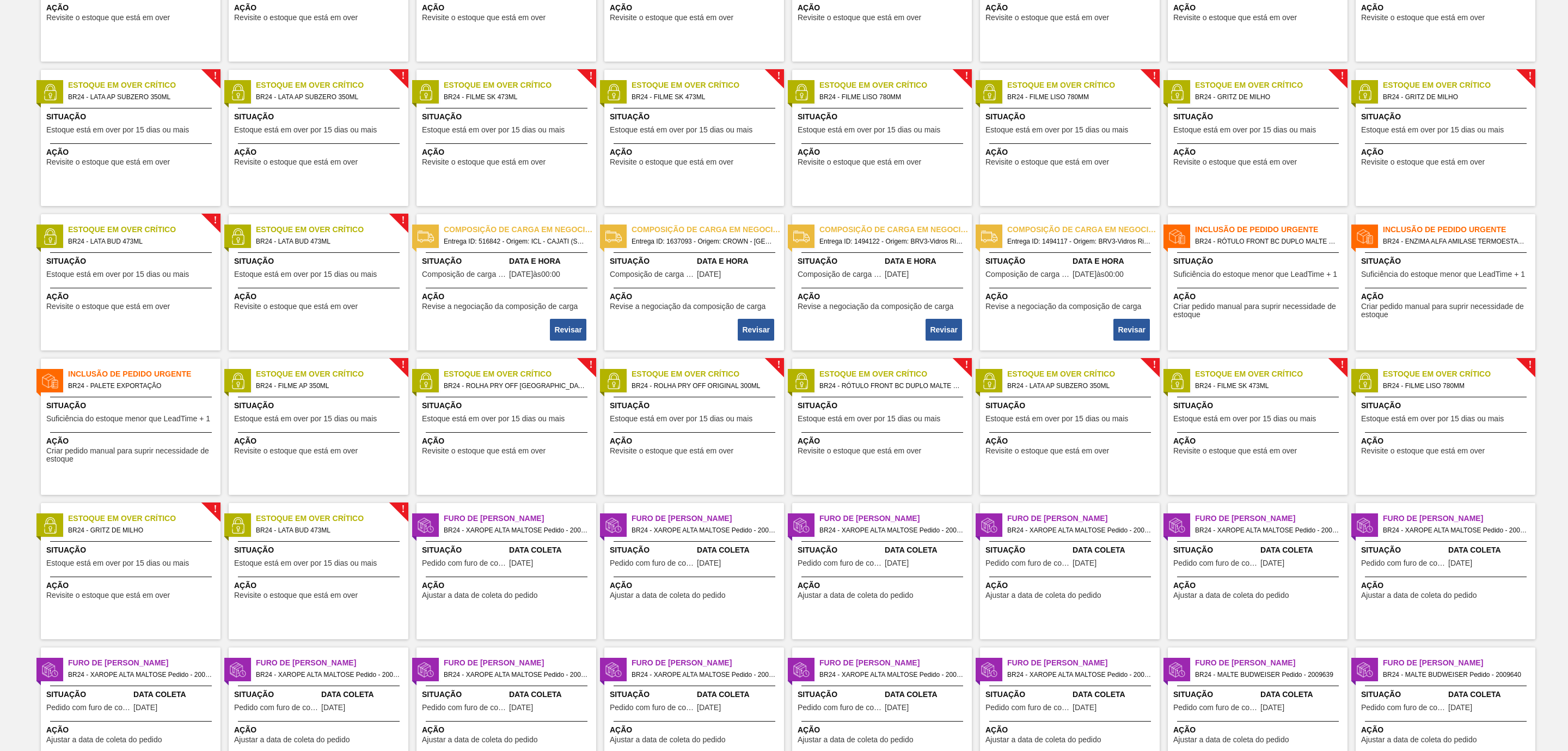
click at [1451, 249] on div "Inclusão de Pedido Urgente BR24 - ENZIMA ALFA AMILASE TERMOESTAVEL Situação Suf…" at bounding box center [1445, 283] width 180 height 136
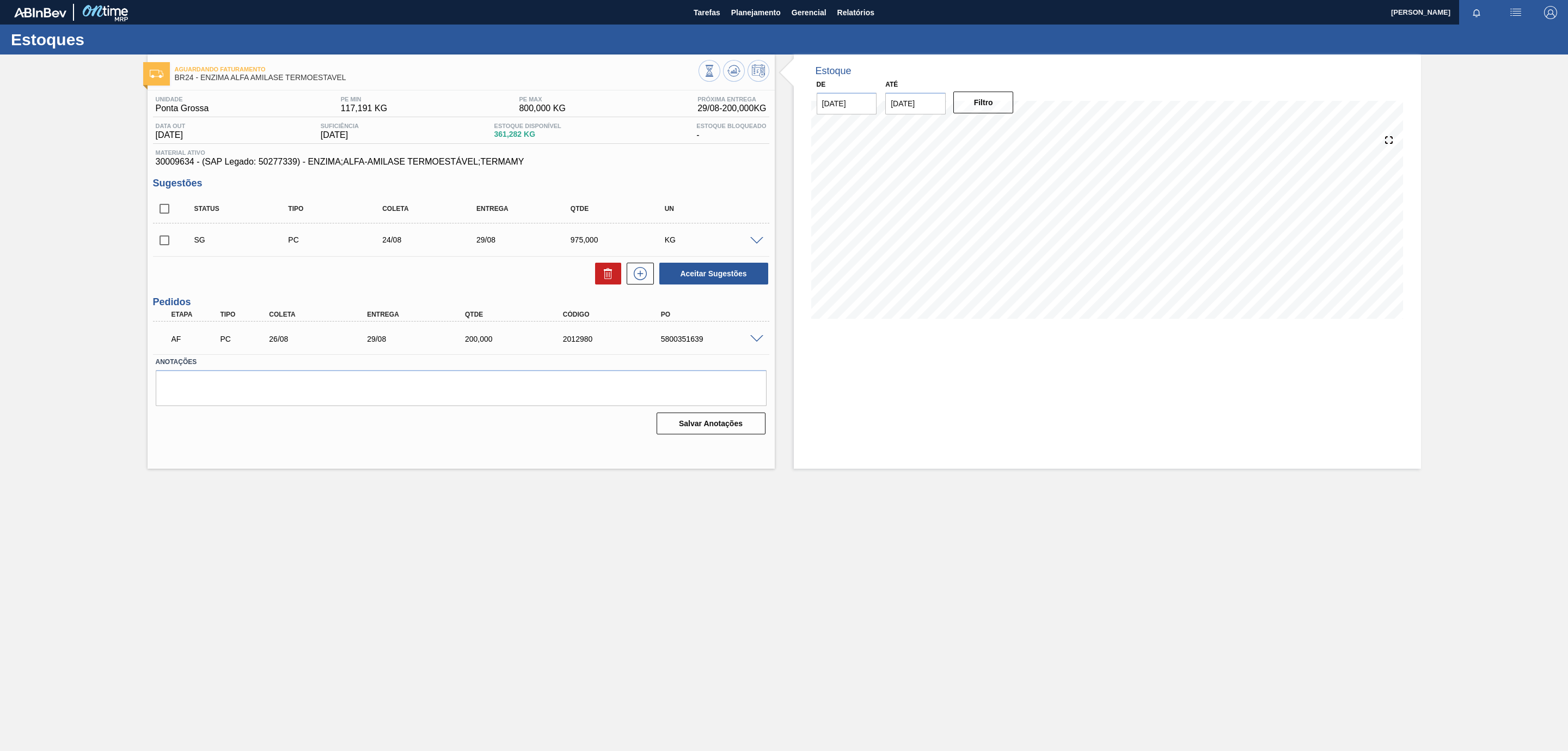
click at [161, 245] on input "checkbox" at bounding box center [164, 241] width 23 height 23
click at [159, 244] on input "checkbox" at bounding box center [164, 241] width 23 height 23
checkbox input "false"
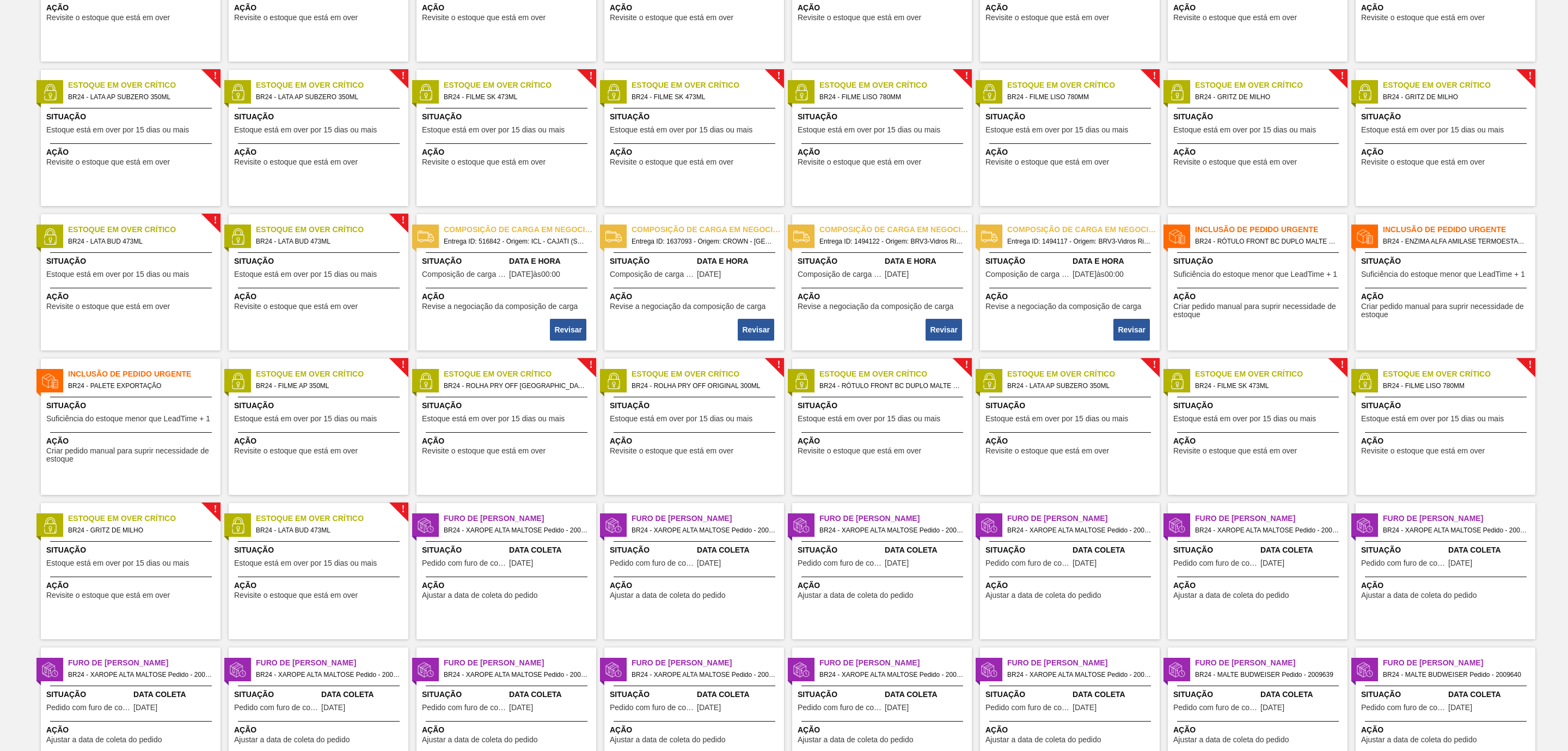
scroll to position [327, 0]
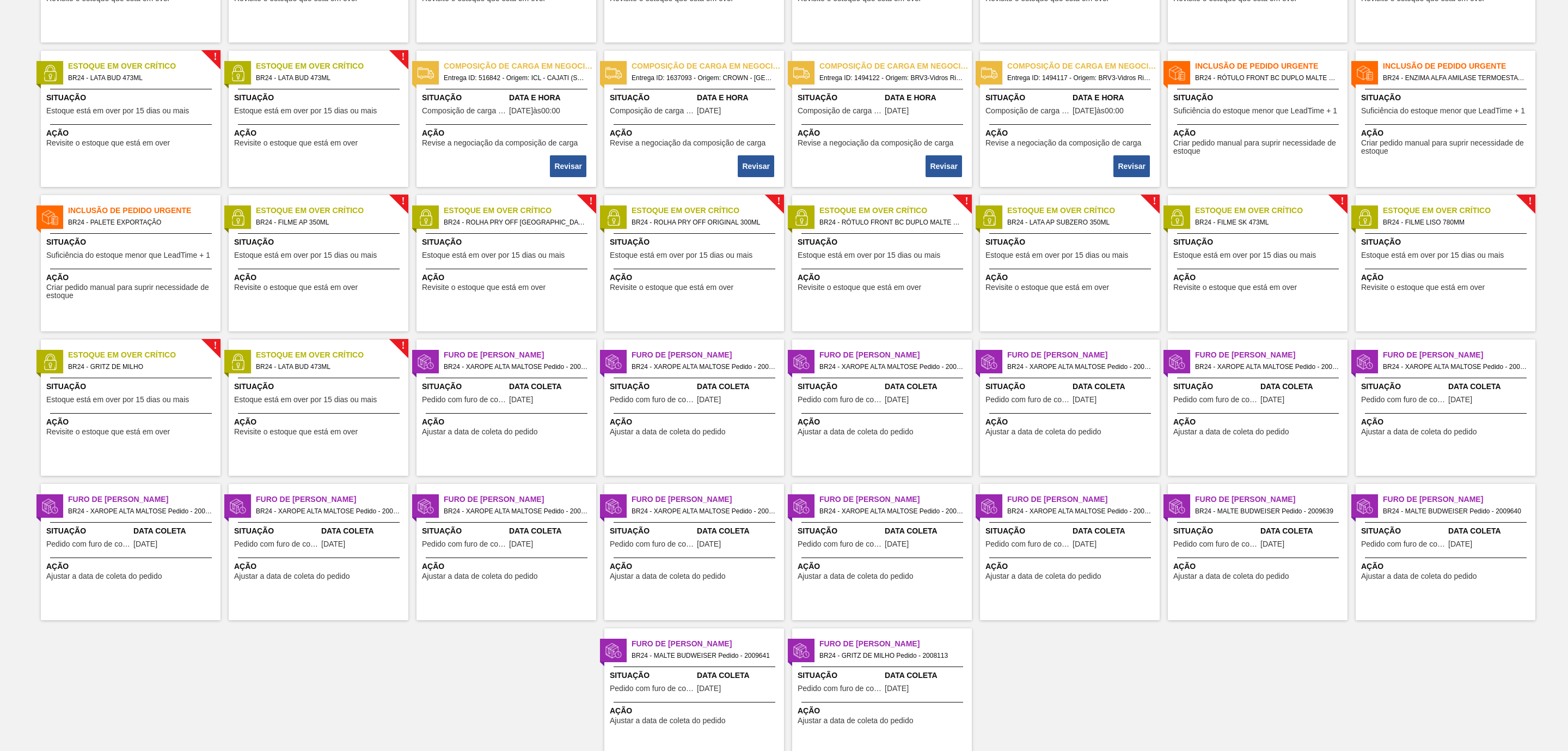
click at [160, 241] on span "Situação" at bounding box center [132, 242] width 172 height 12
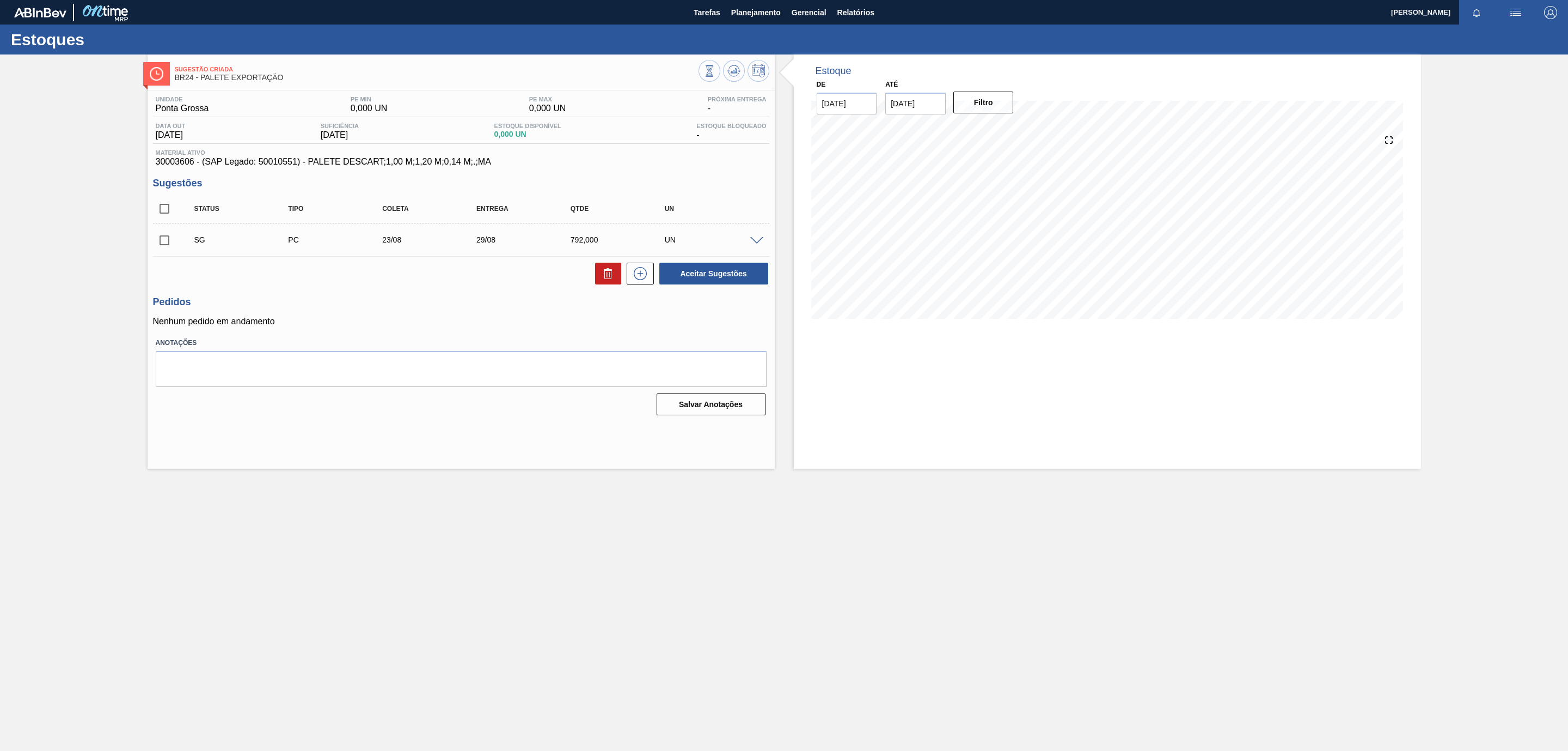
click at [732, 541] on main "Tarefas Planejamento Gerencial Relatórios Luiz Augusto Correia Lemes Marcar tod…" at bounding box center [784, 375] width 1568 height 751
drag, startPoint x: 260, startPoint y: 163, endPoint x: 299, endPoint y: 166, distance: 39.1
click at [299, 166] on span "30003606 - (SAP Legado: 50010551) - PALETE DESCART;1,00 M;1,20 M;0,14 M;.;MA" at bounding box center [461, 162] width 611 height 10
drag, startPoint x: 152, startPoint y: 164, endPoint x: 194, endPoint y: 165, distance: 42.0
click at [194, 165] on div "Material ativo 30003606 - (SAP Legado: 50010551) - PALETE DESCART;1,00 M;1,20 M…" at bounding box center [461, 158] width 617 height 18
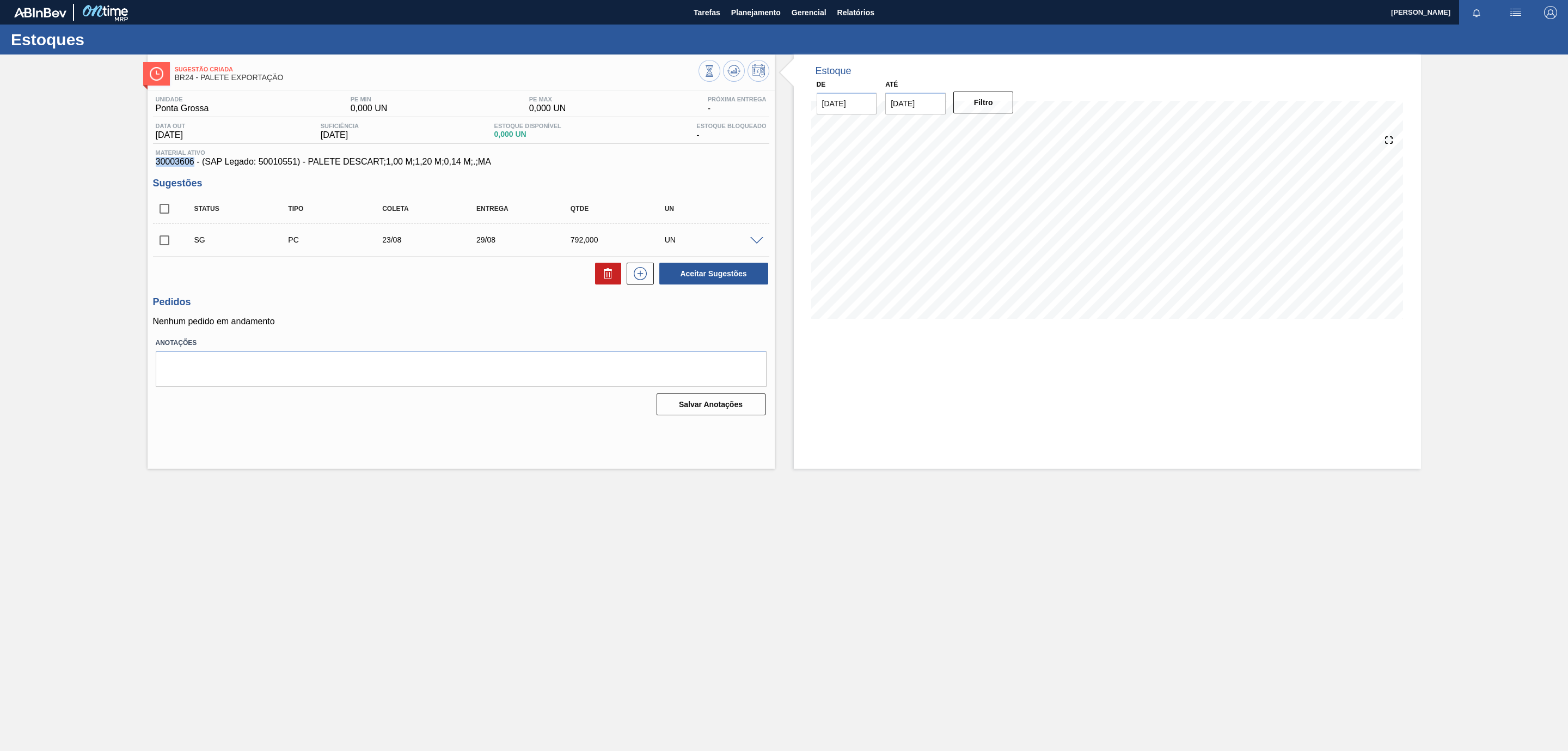
copy span "30003606"
